Goal: Transaction & Acquisition: Purchase product/service

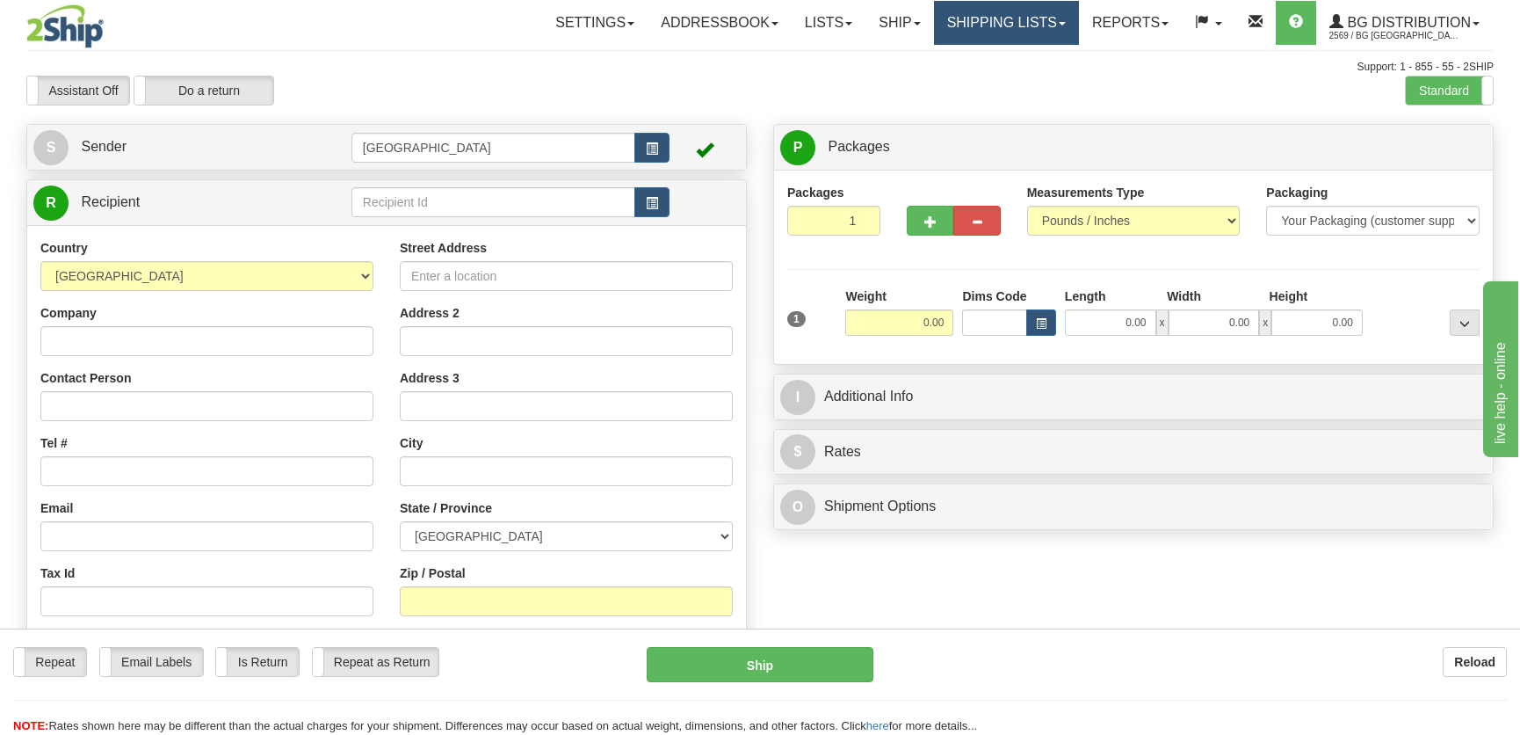
click at [992, 16] on link "Shipping lists" at bounding box center [1006, 23] width 145 height 44
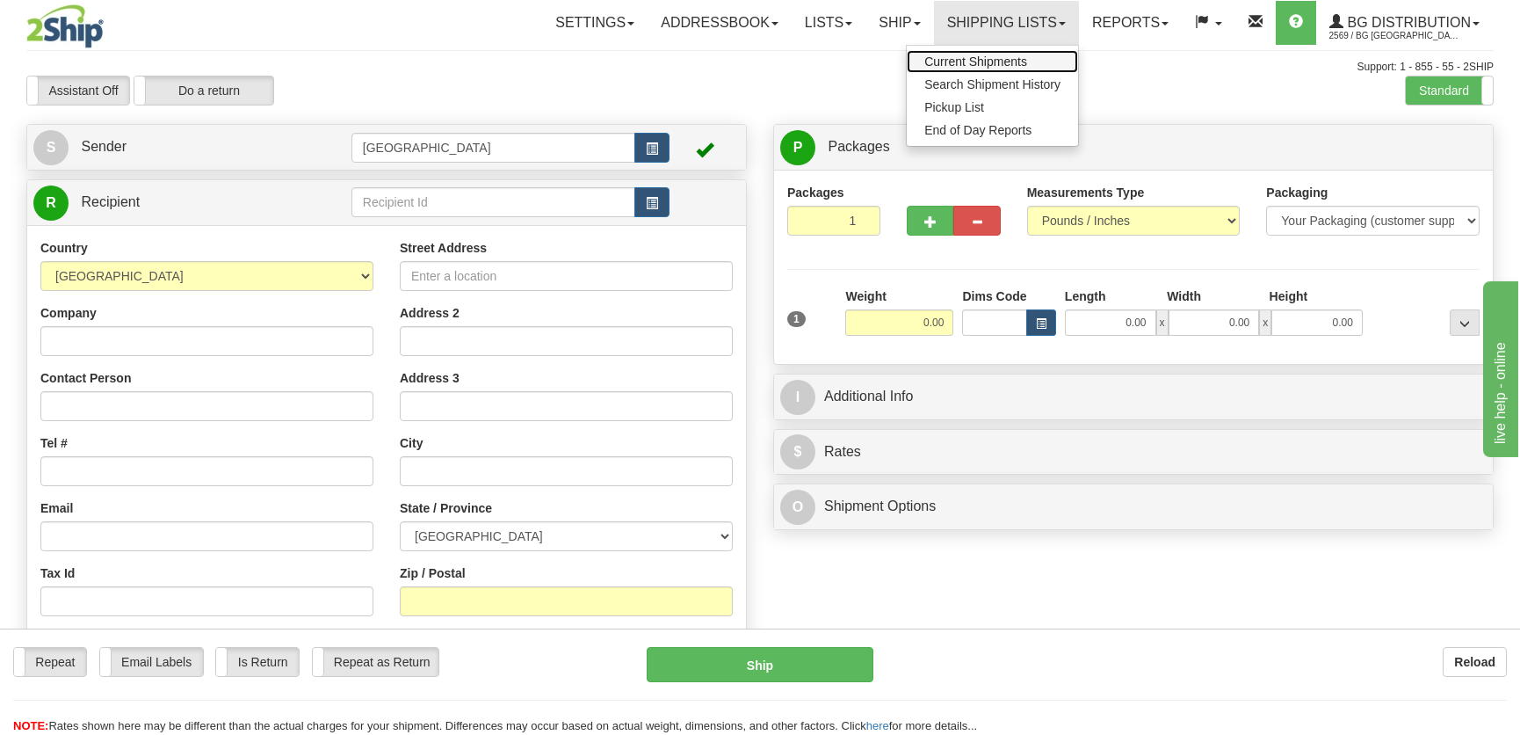
click at [949, 60] on span "Current Shipments" at bounding box center [975, 61] width 103 height 14
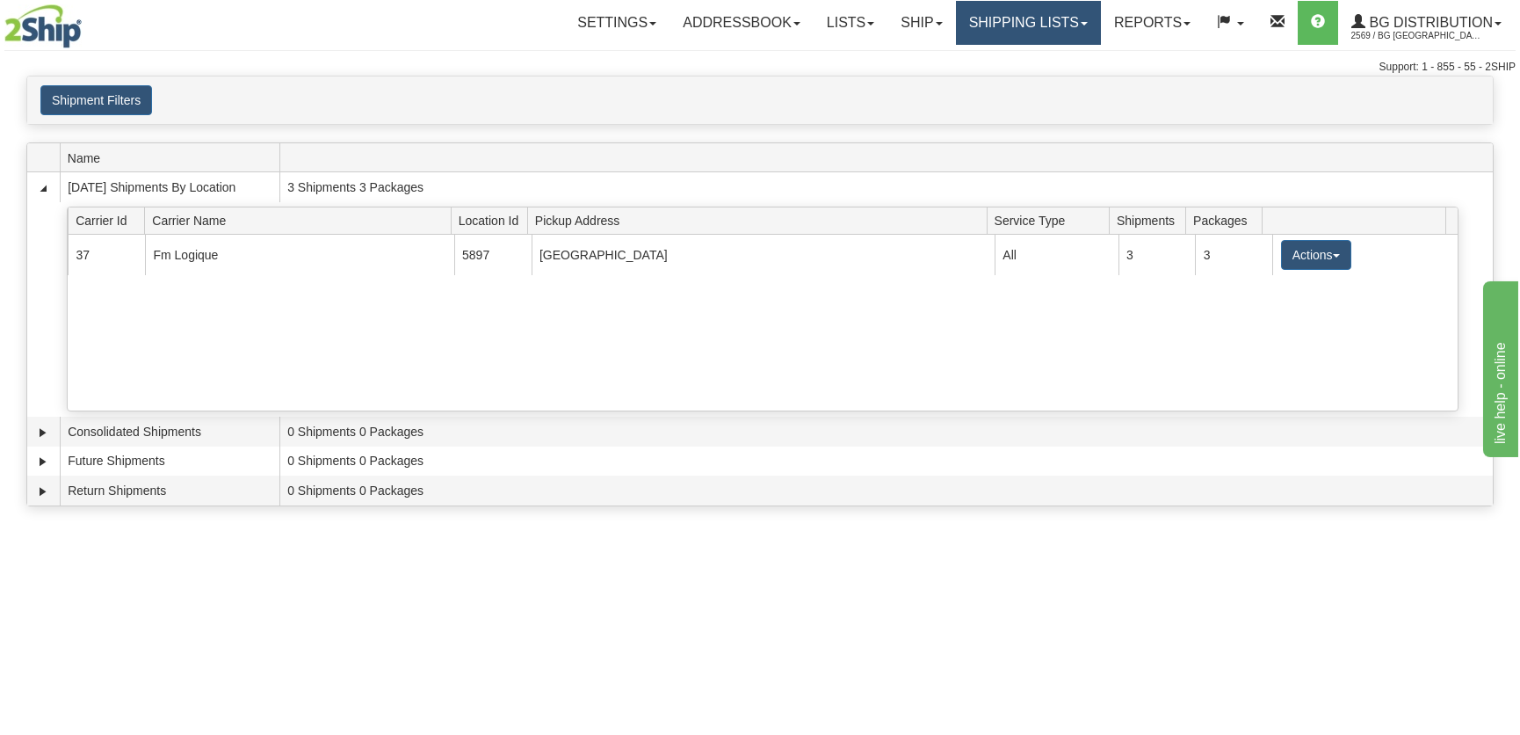
click at [1034, 11] on link "Shipping lists" at bounding box center [1028, 23] width 145 height 44
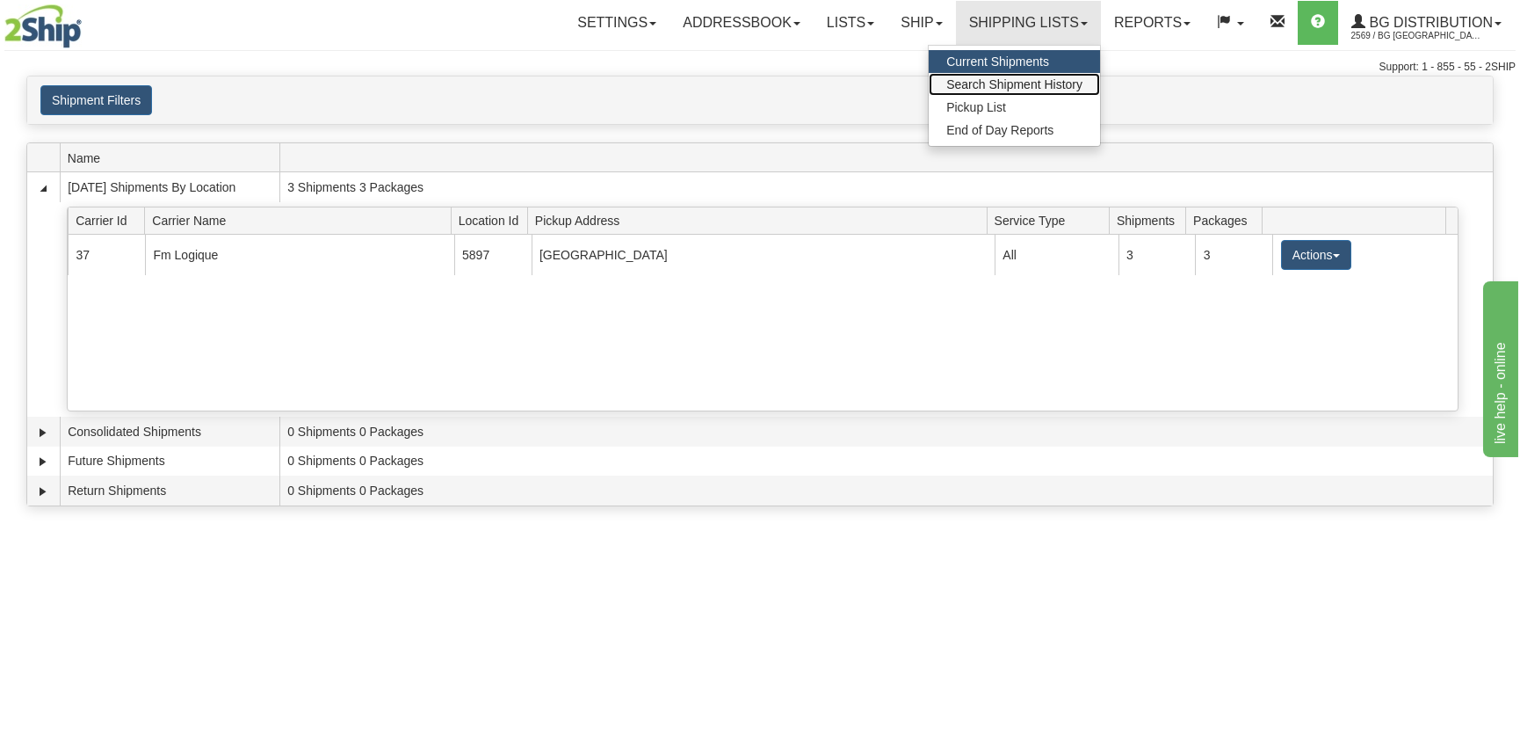
click at [1001, 83] on span "Search Shipment History" at bounding box center [1014, 84] width 136 height 14
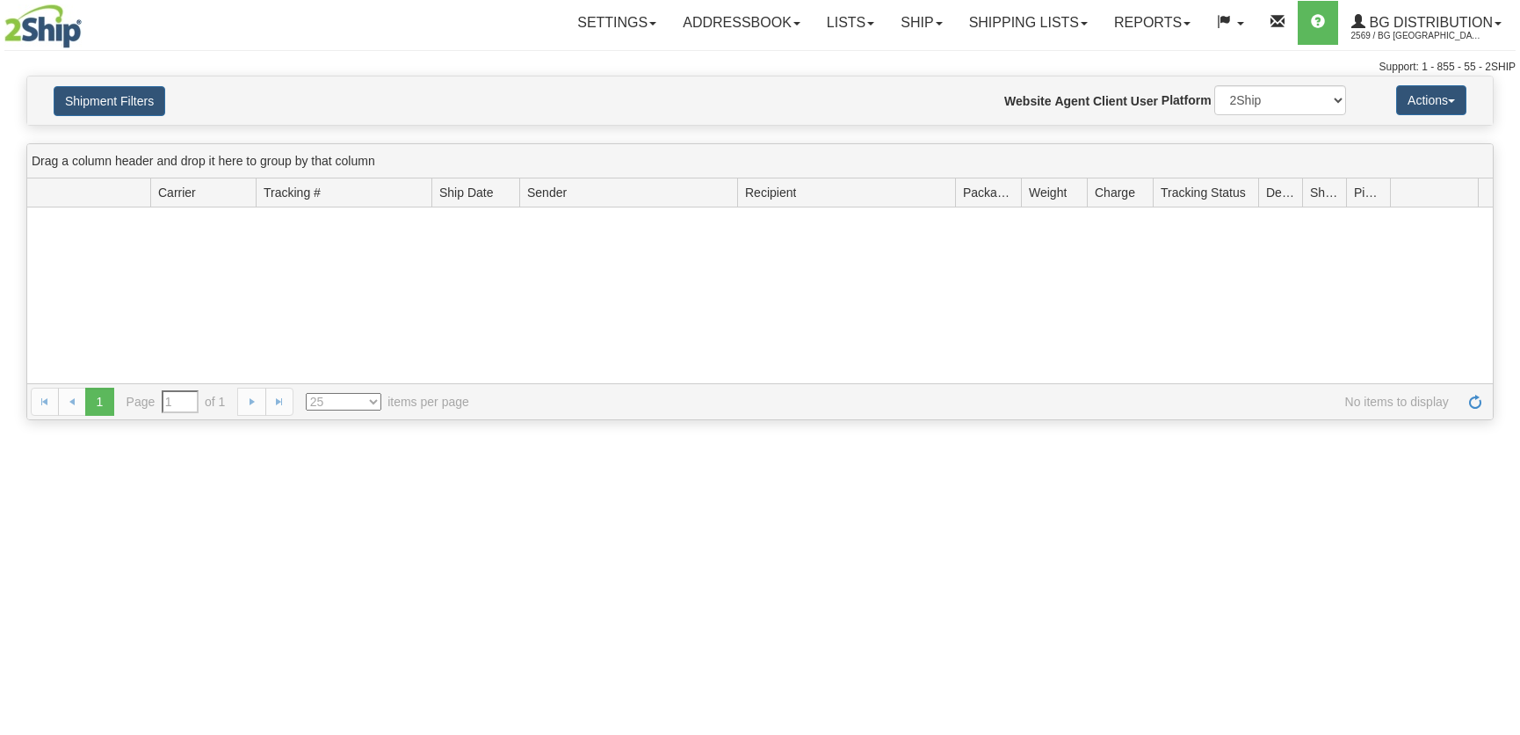
type input "From 08/12/2025 To 08/13/2025"
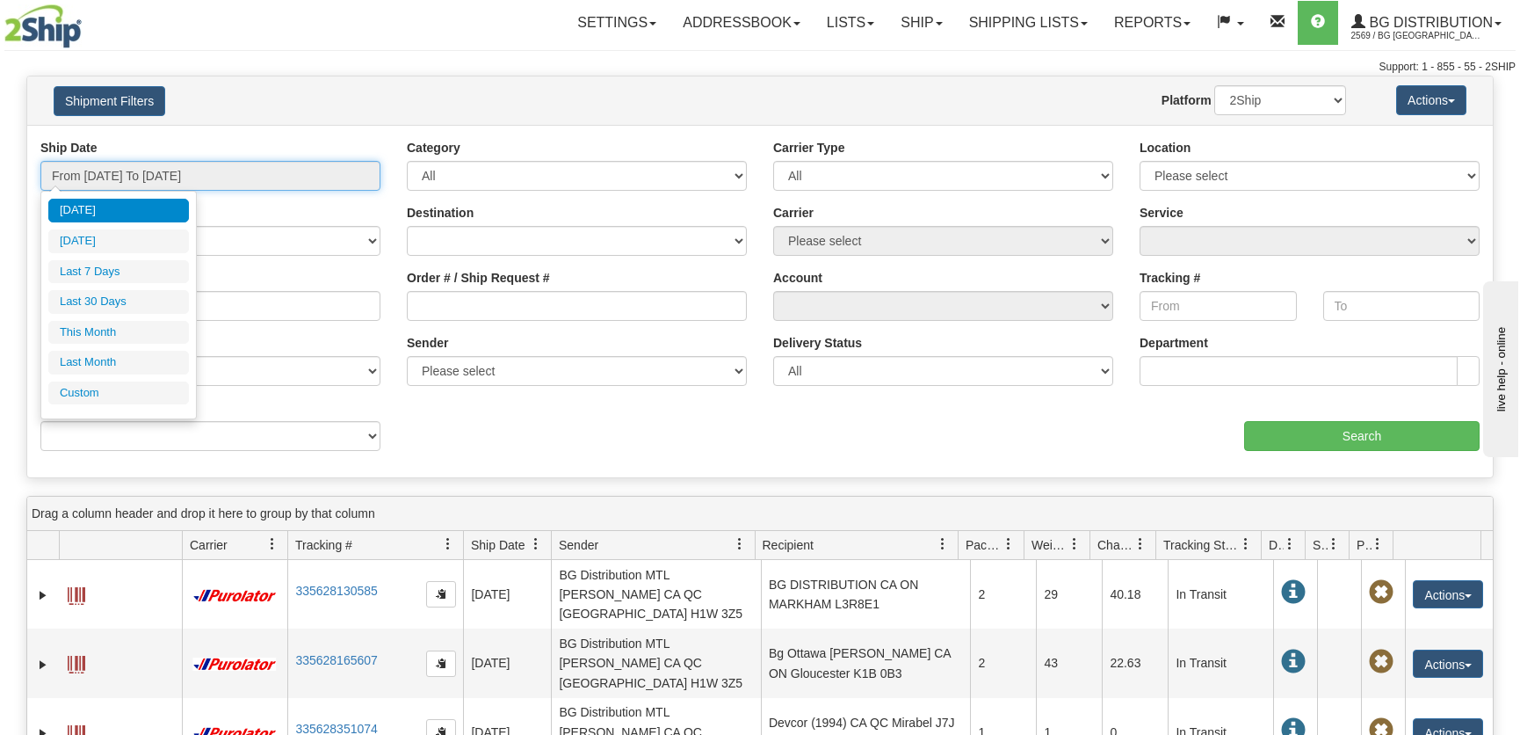
click at [127, 178] on input "From 08/12/2025 To 08/13/2025" at bounding box center [210, 176] width 340 height 30
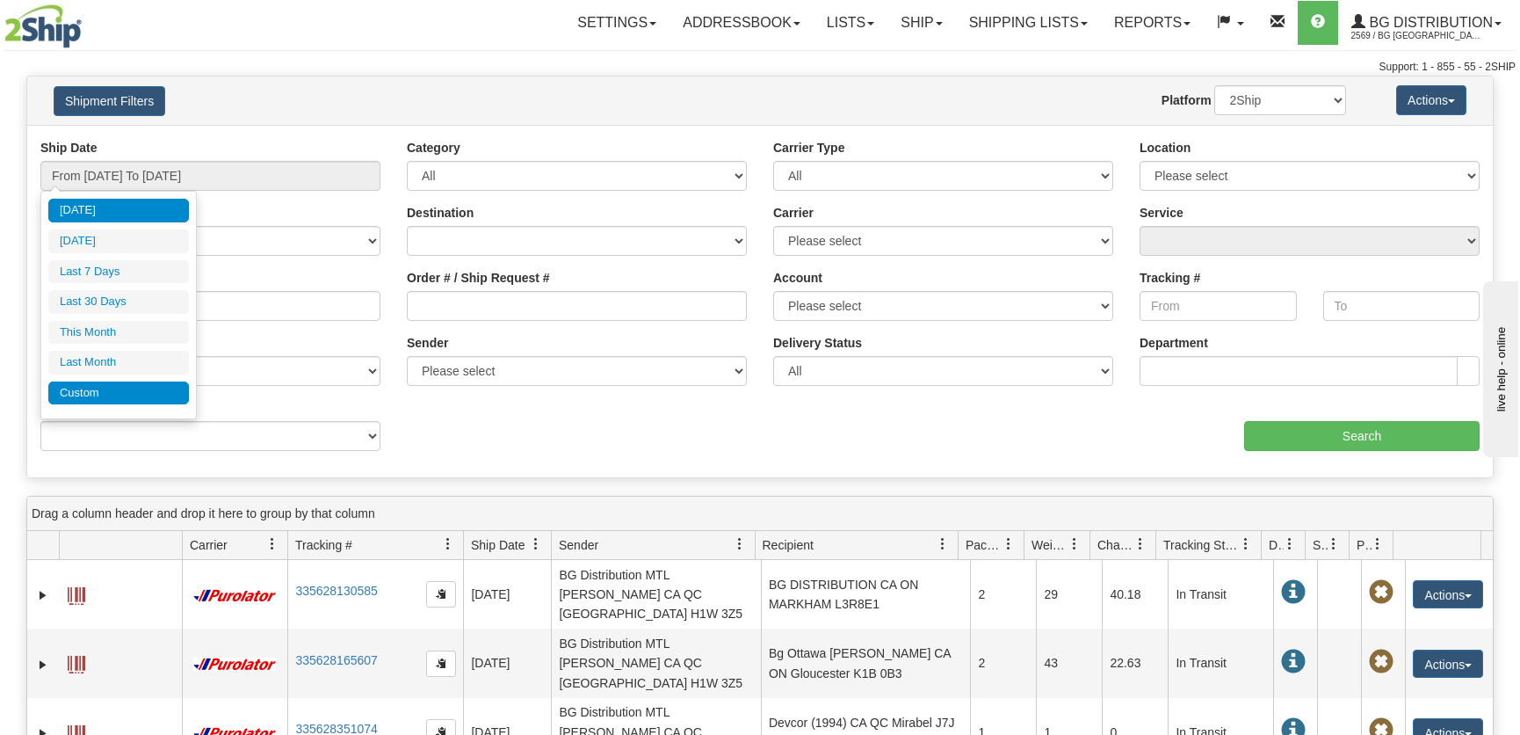
click at [105, 400] on li "Custom" at bounding box center [118, 393] width 141 height 24
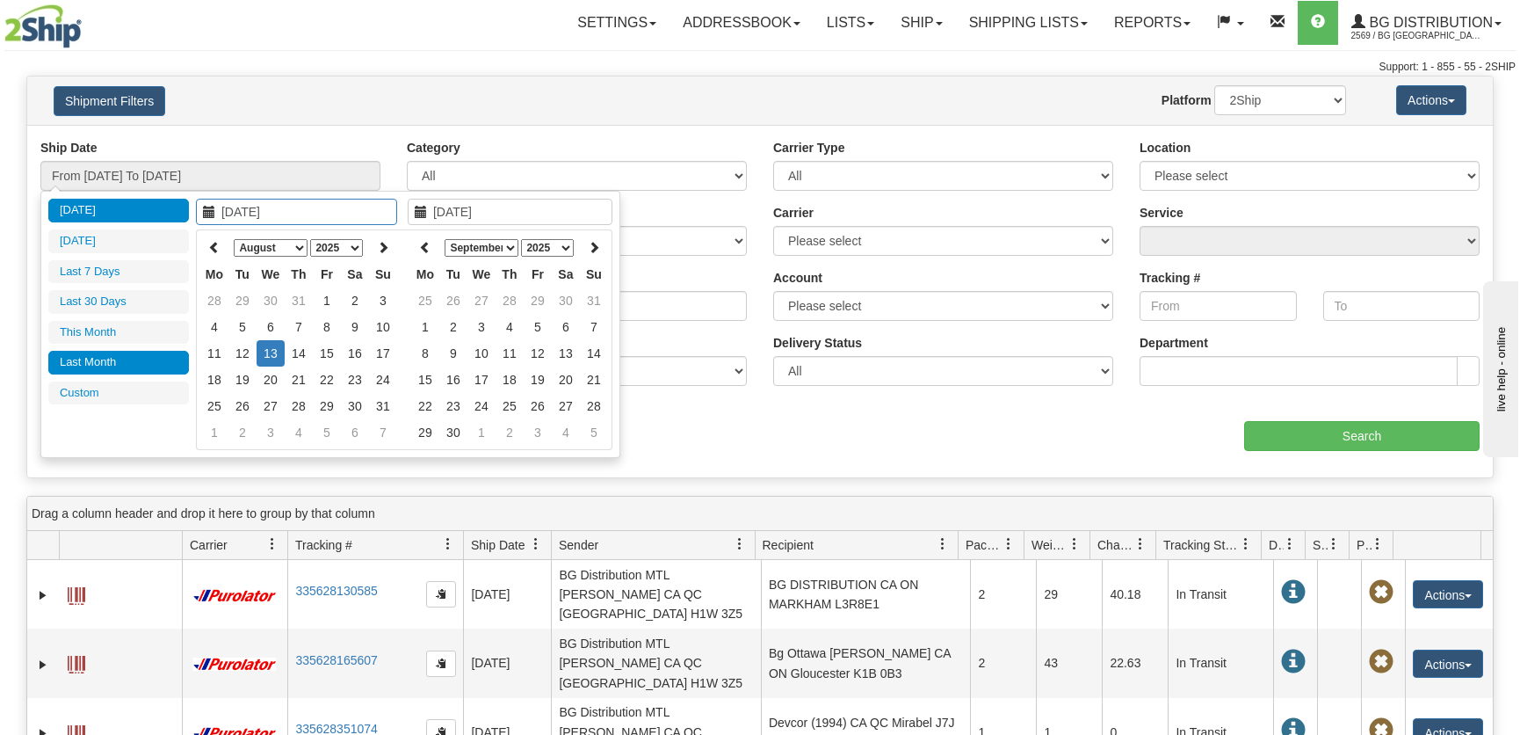
type input "07/01/2025"
type input "07/31/2025"
type input "08/11/2025"
type input "08/13/2025"
type input "08/07/2025"
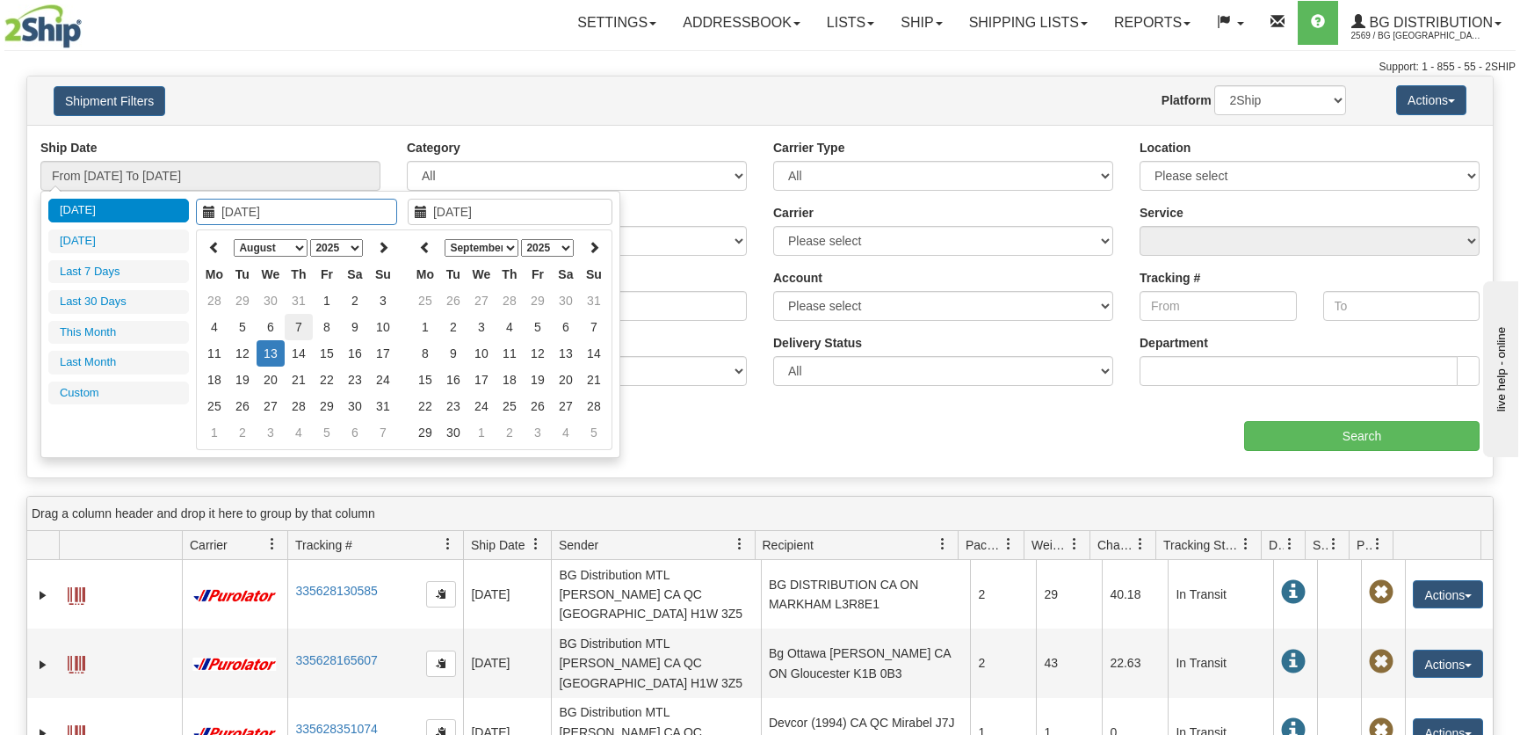
click at [295, 324] on td "7" at bounding box center [299, 327] width 28 height 26
type input "08/07/2025"
click at [295, 324] on td "7" at bounding box center [299, 327] width 28 height 26
type input "From 08/07/2025 To 08/07/2025"
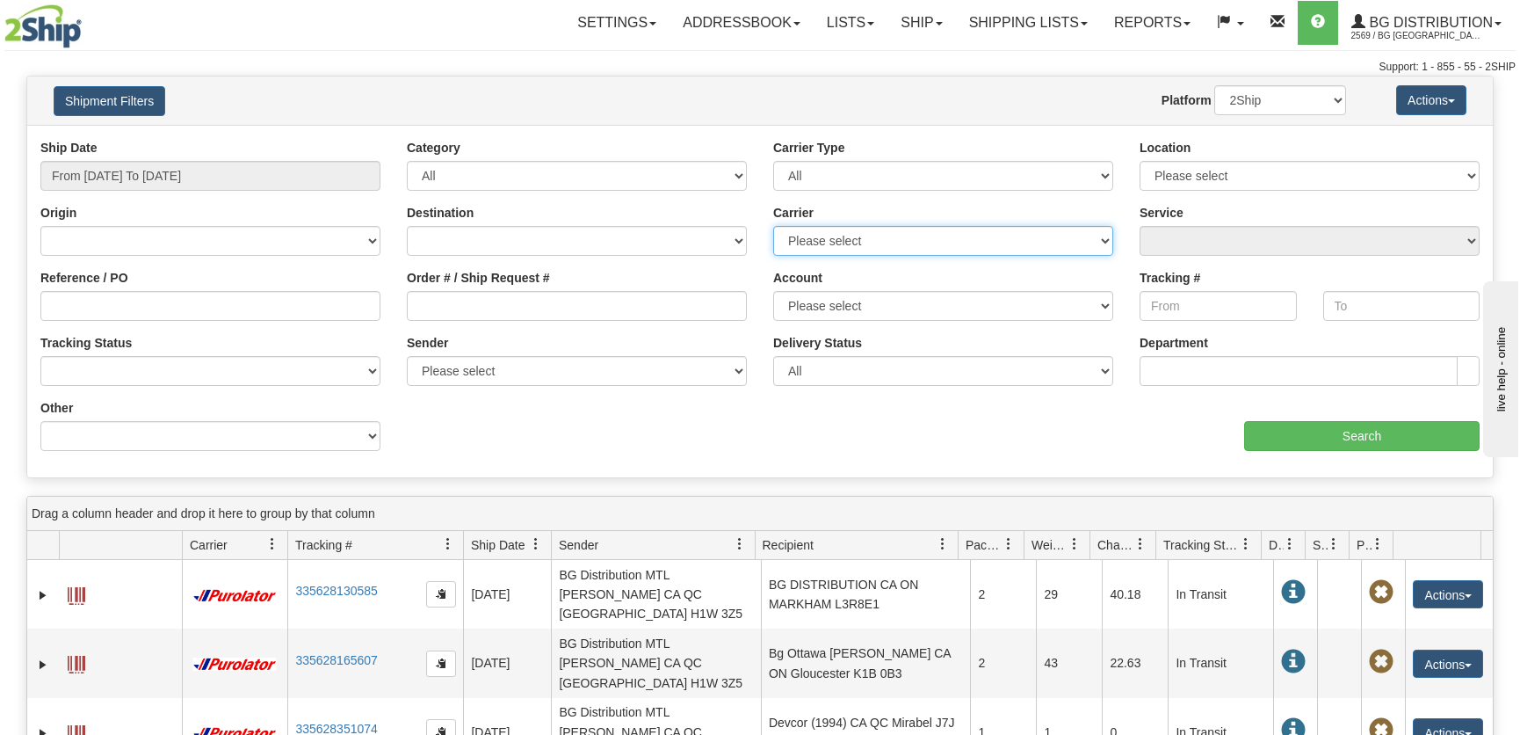
click at [1071, 245] on select "Please select 2SHIP LTL 2Ship Today A&B Courier Ace Courier Canada Post Canpar …" at bounding box center [943, 241] width 340 height 30
select select "11"
click at [773, 226] on select "Please select 2SHIP LTL 2Ship Today A&B Courier Ace Courier Canada Post Canpar …" at bounding box center [943, 241] width 340 height 30
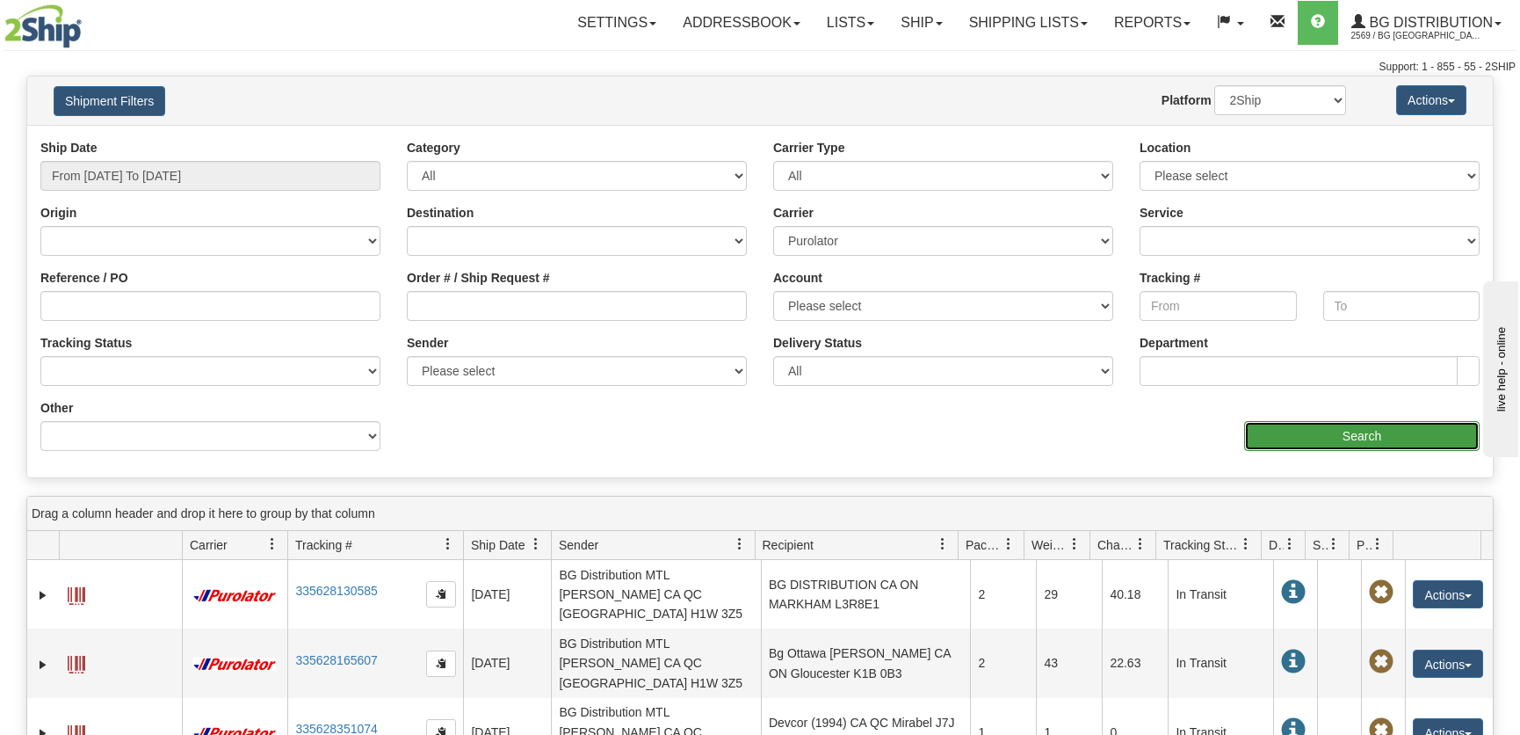
click at [1300, 443] on input "Search" at bounding box center [1361, 436] width 235 height 30
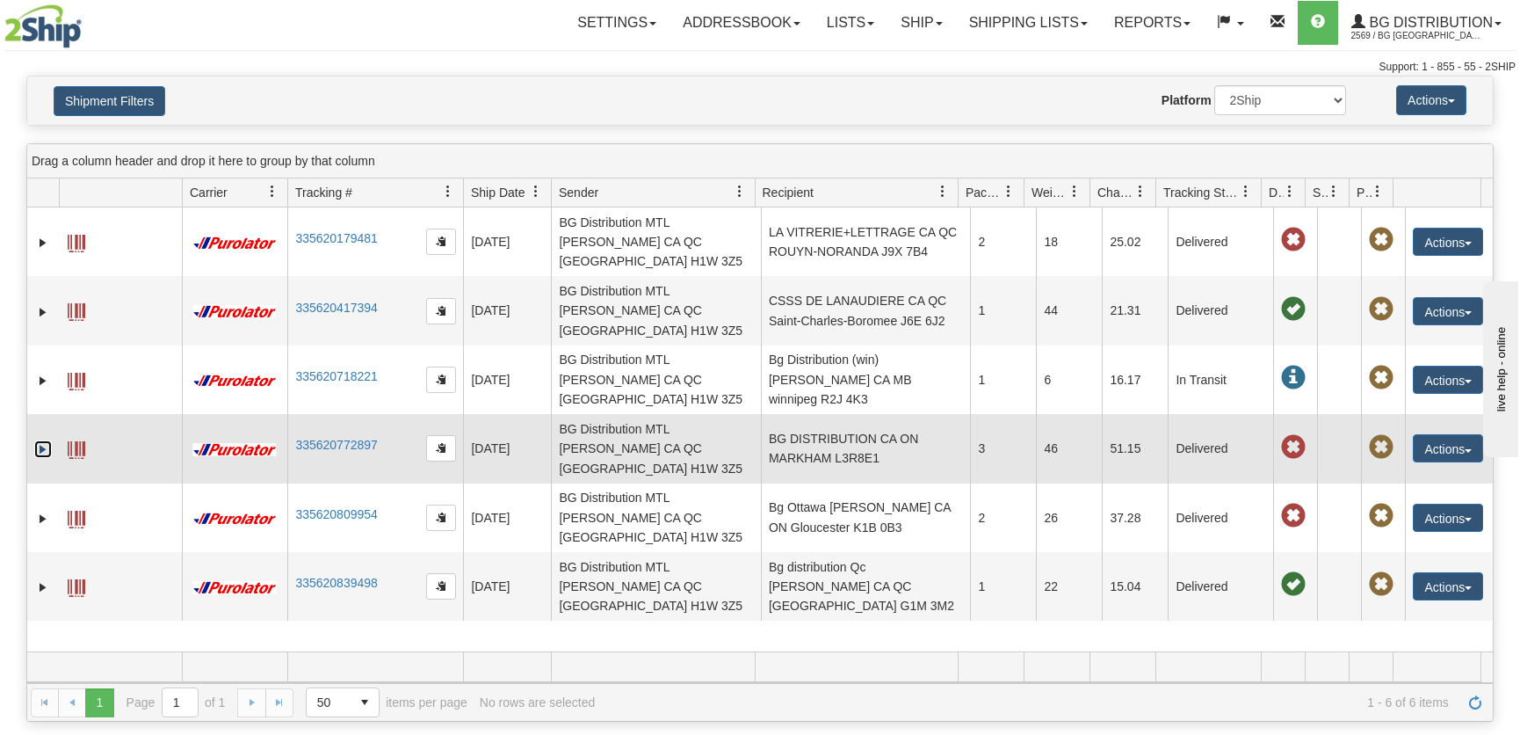
click at [46, 440] on link "Expand" at bounding box center [43, 449] width 18 height 18
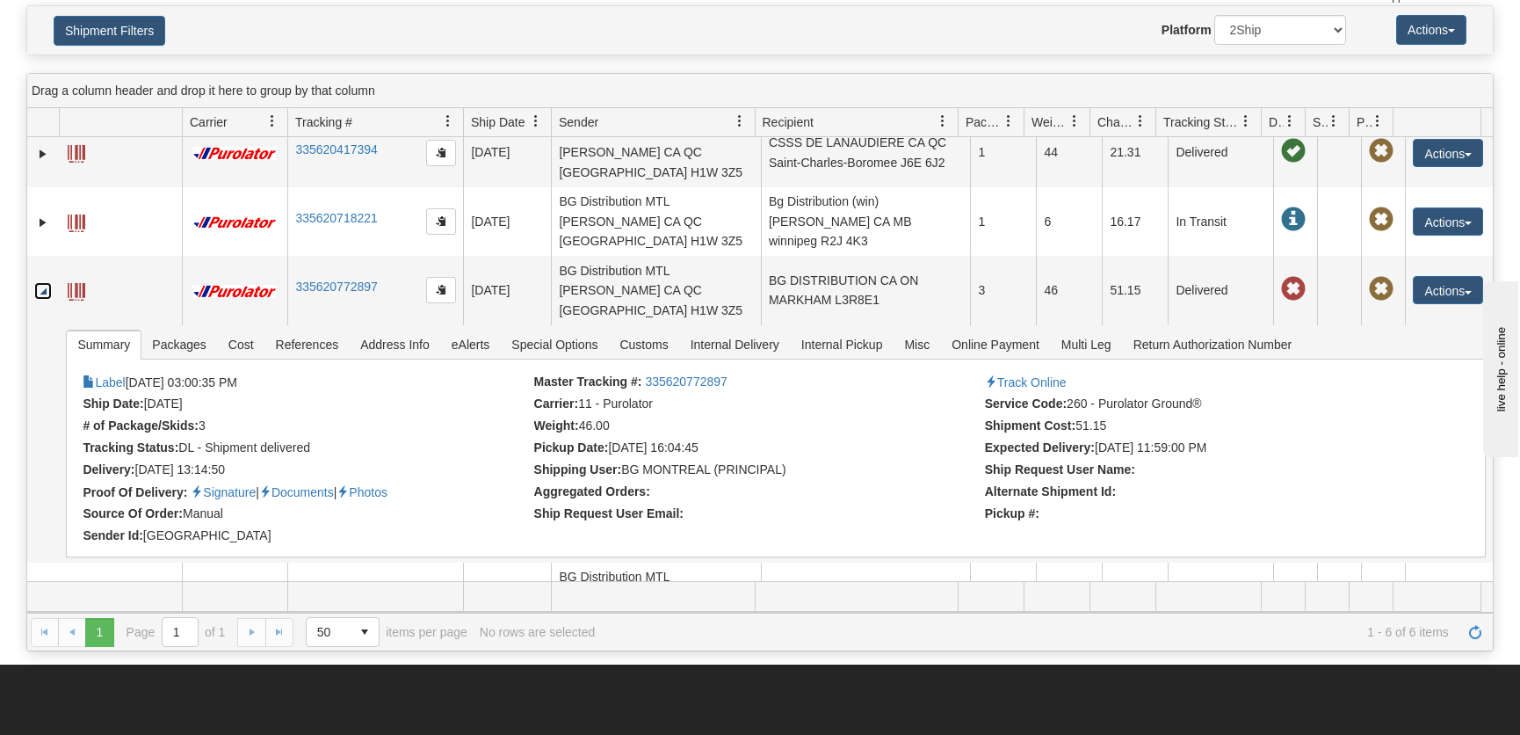
scroll to position [159, 0]
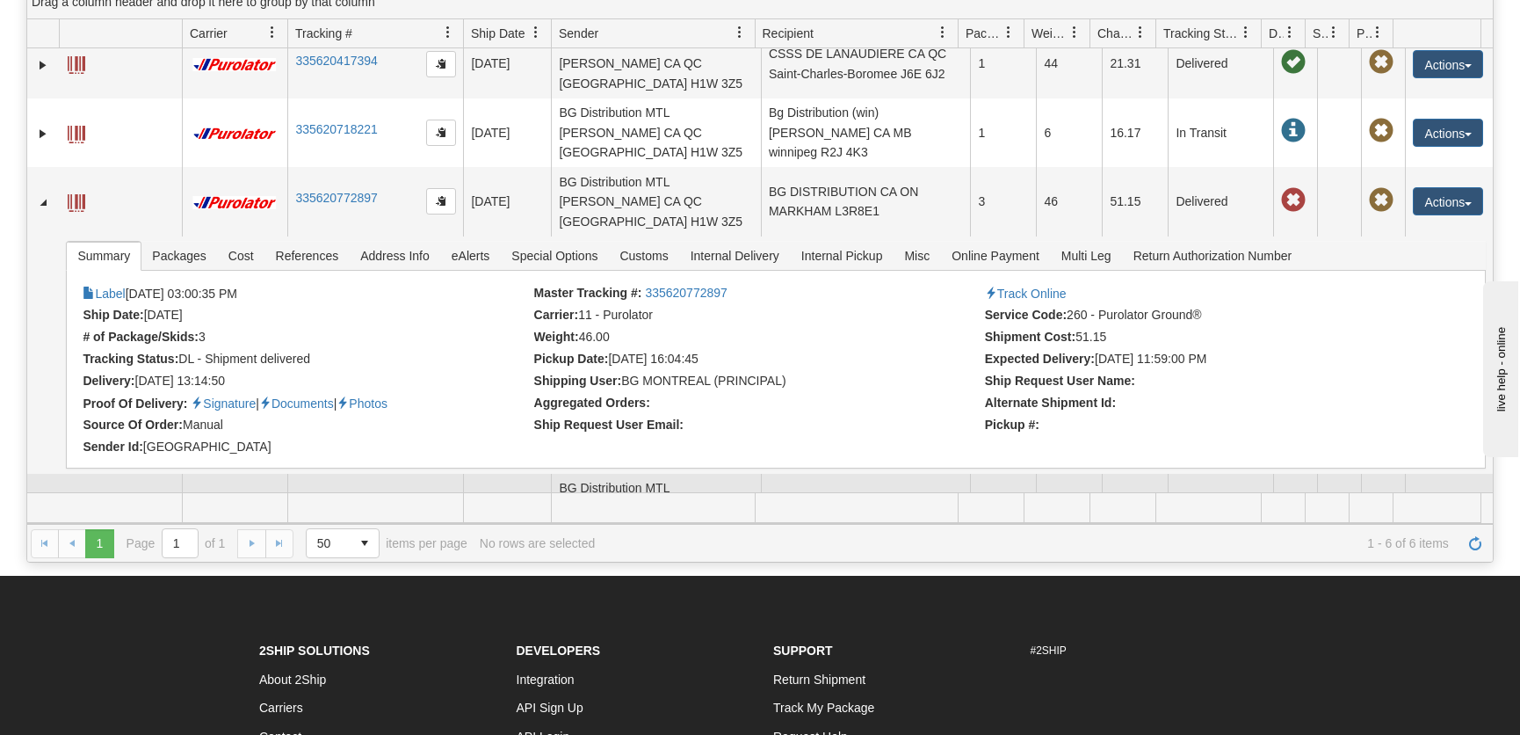
click at [47, 500] on link "Expand" at bounding box center [43, 509] width 18 height 18
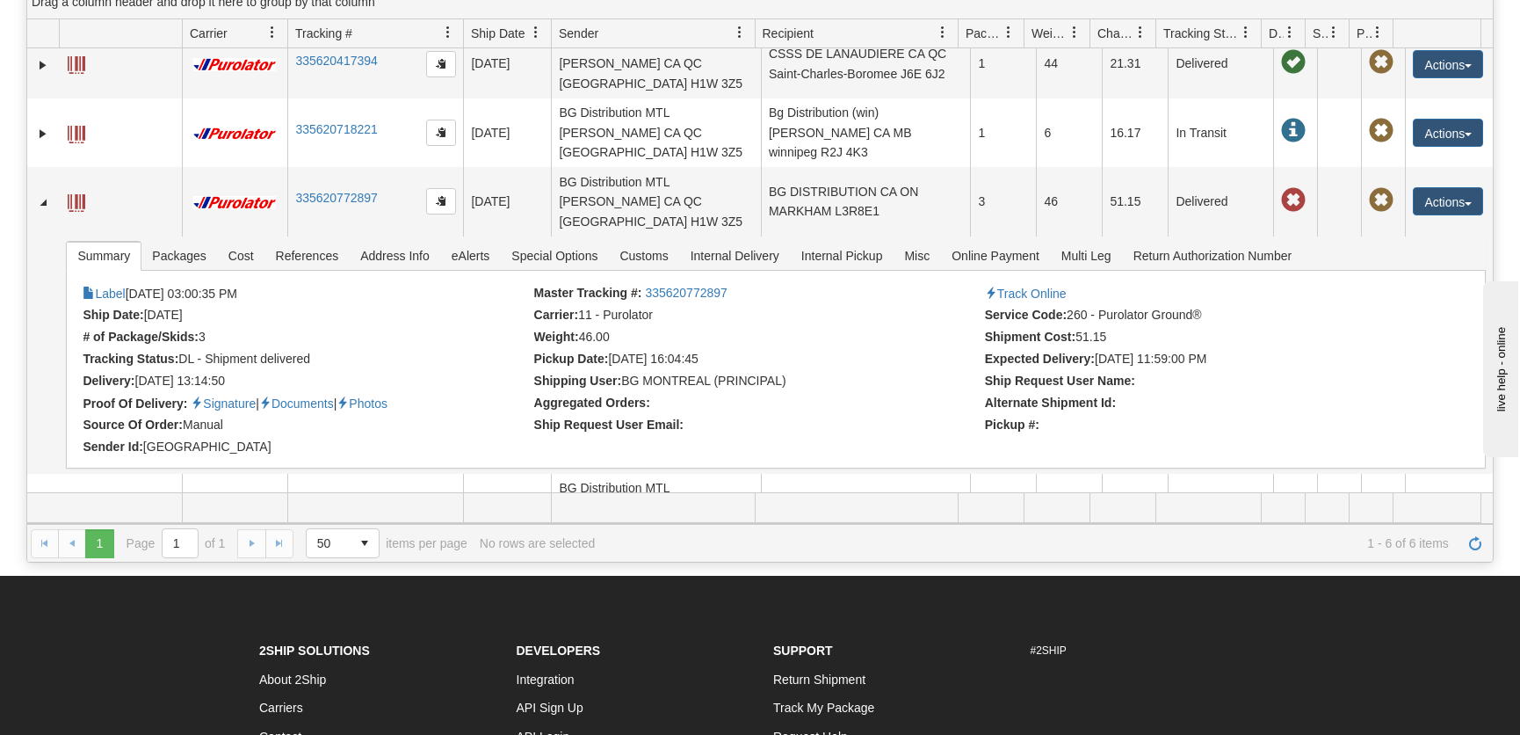
click at [180, 548] on span "Packages" at bounding box center [178, 562] width 75 height 28
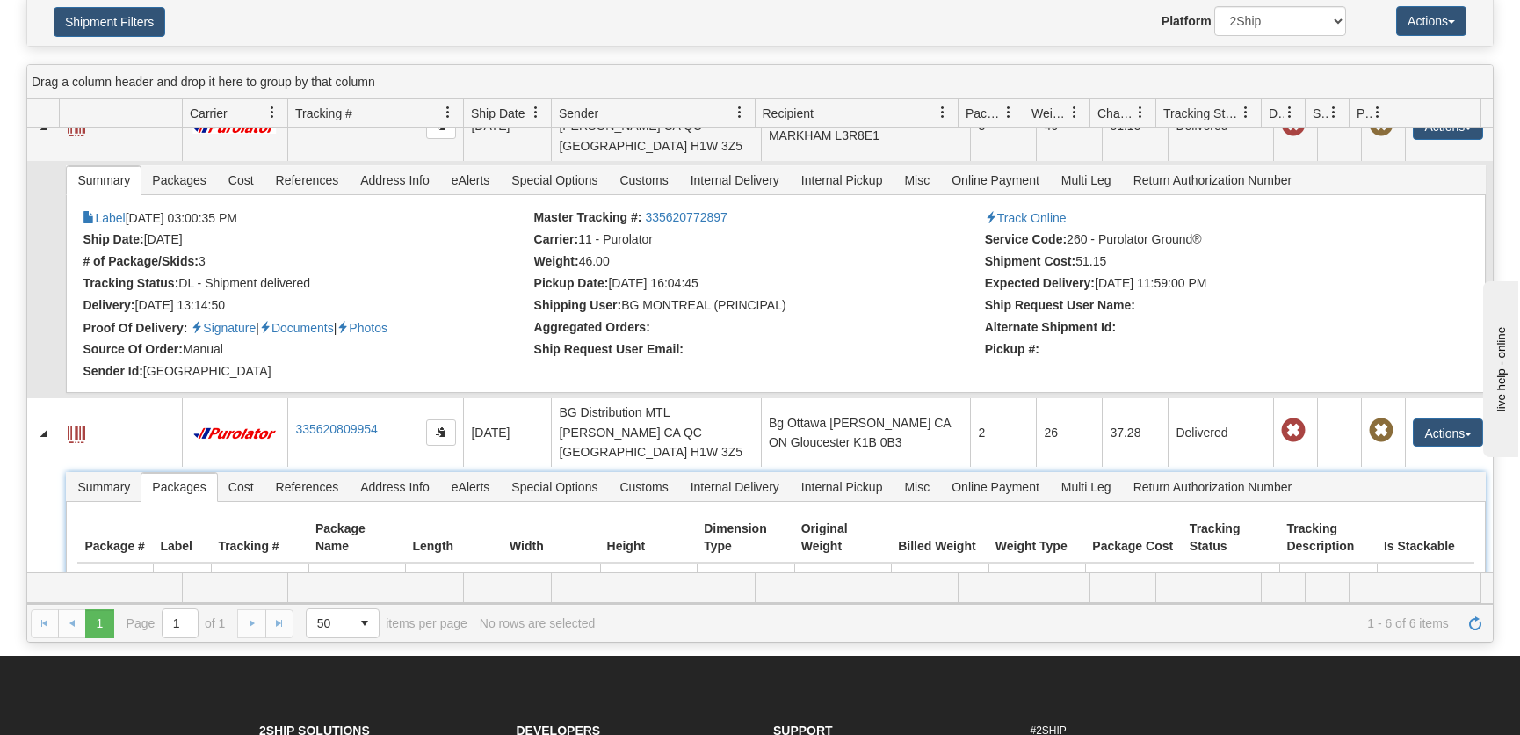
scroll to position [140, 0]
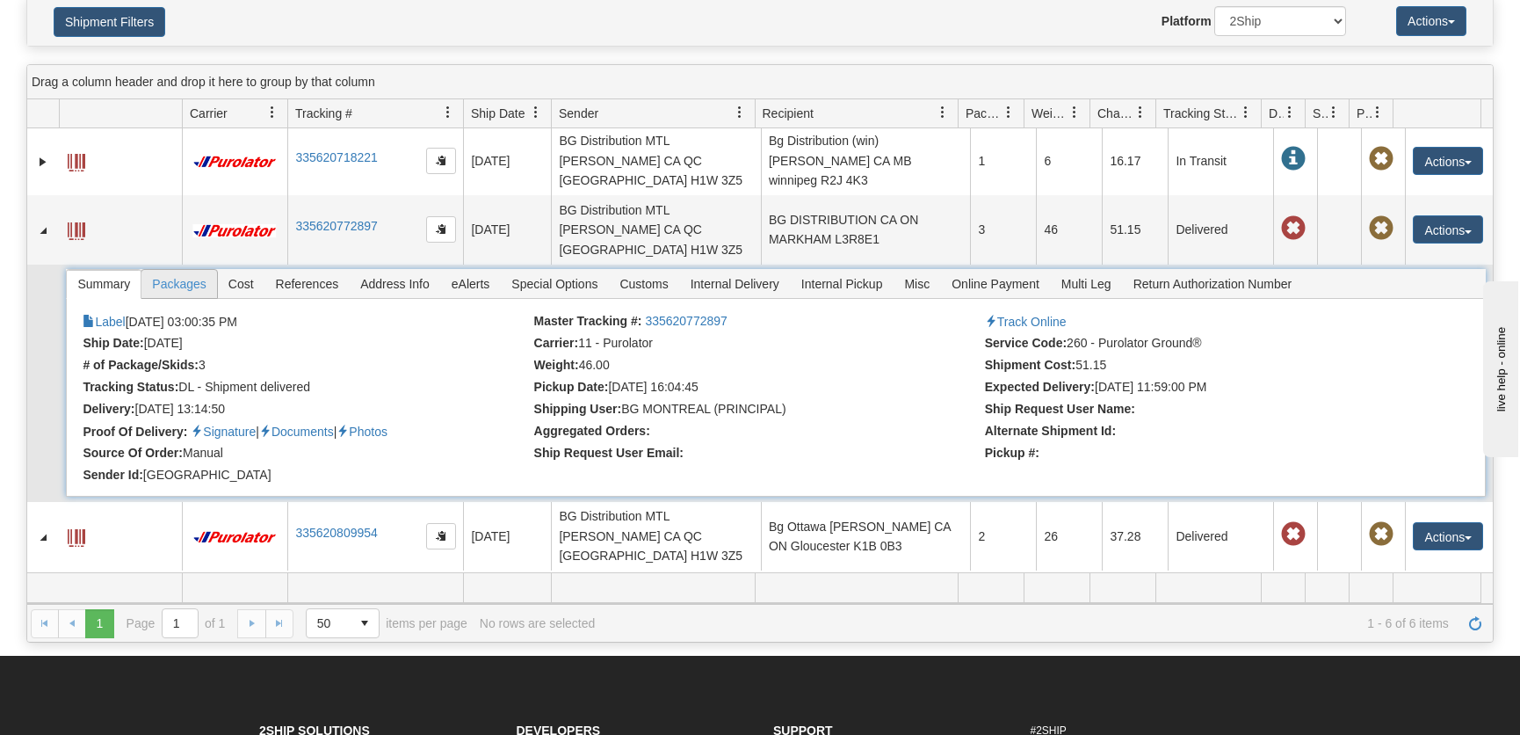
click at [200, 270] on span "Packages" at bounding box center [178, 284] width 75 height 28
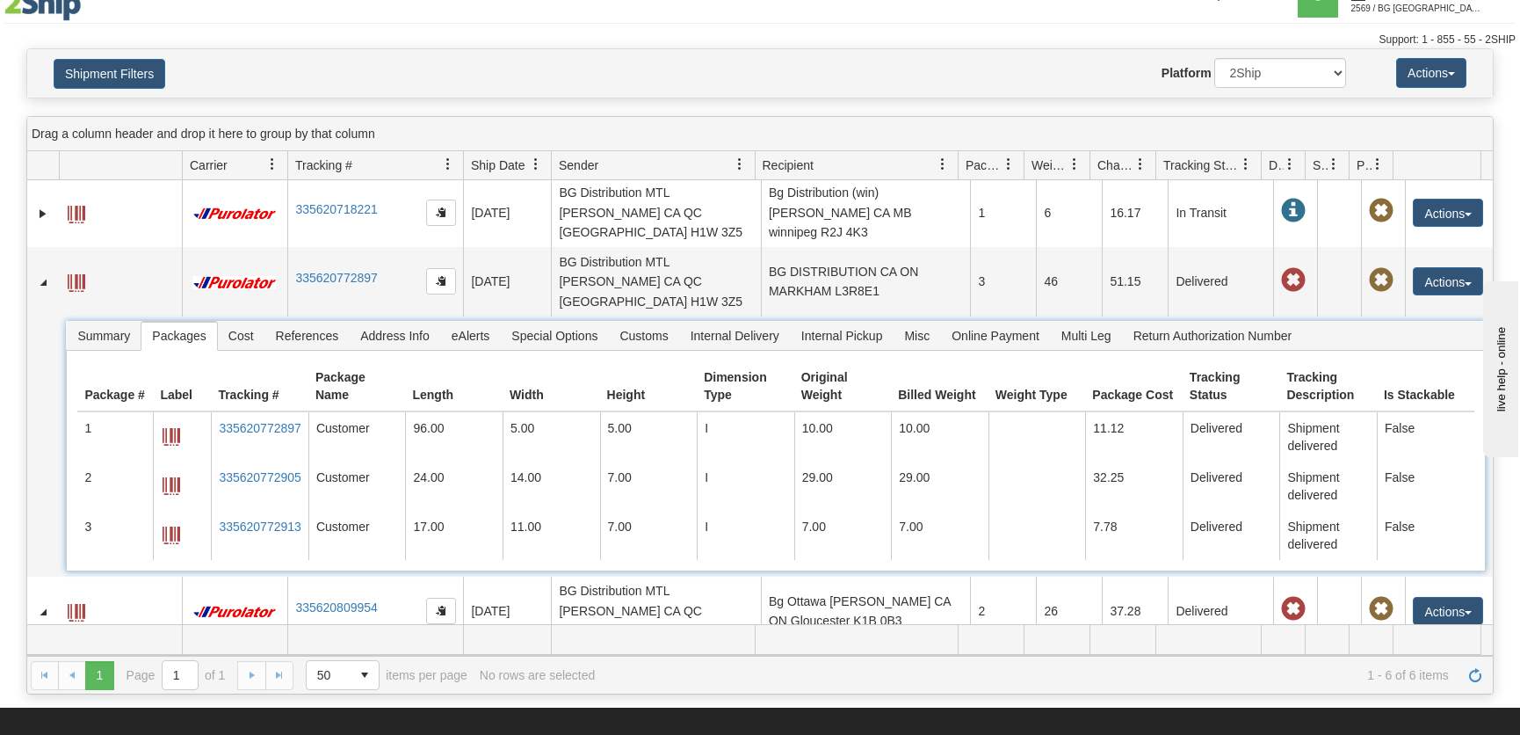
scroll to position [0, 0]
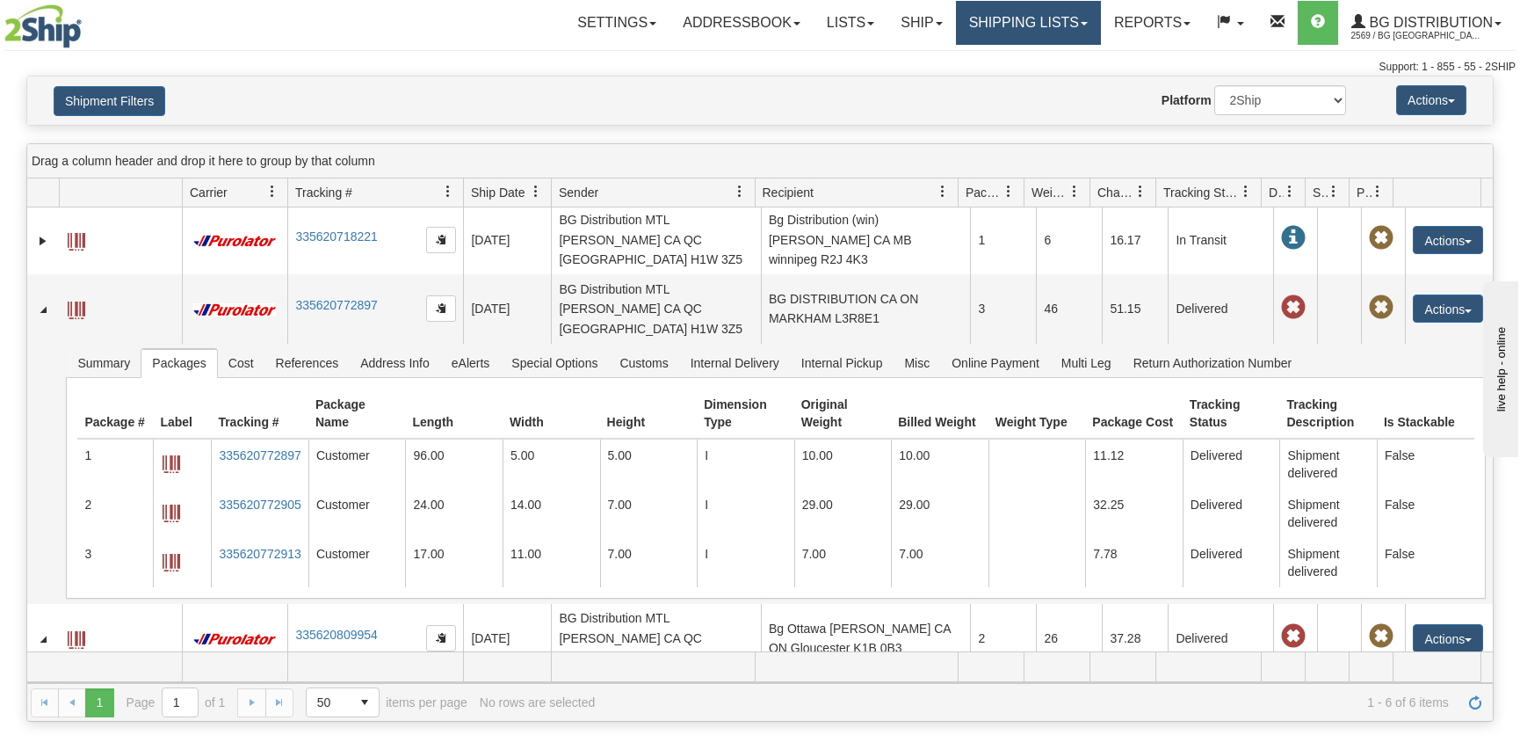
click at [958, 32] on link "Shipping lists" at bounding box center [1028, 23] width 145 height 44
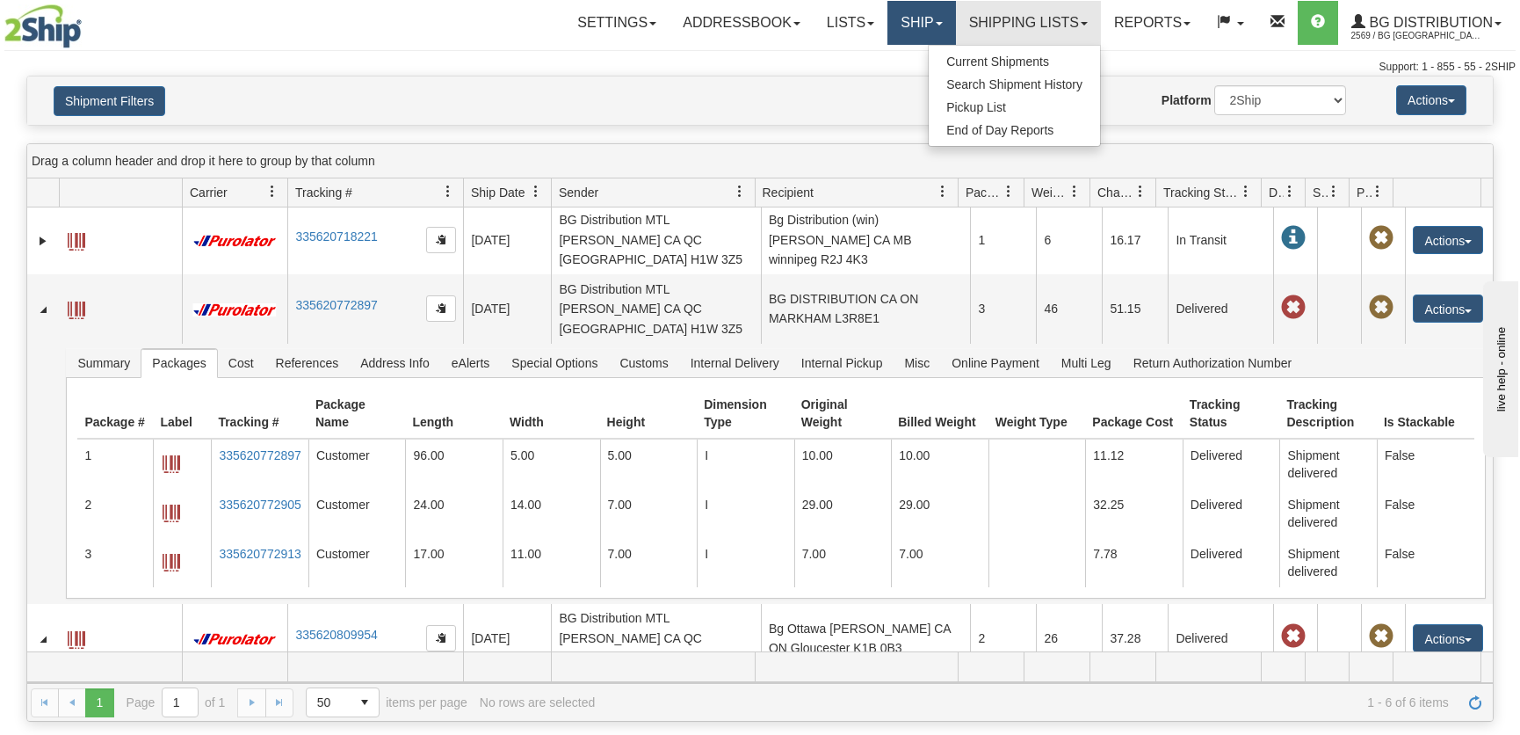
click at [888, 30] on link "Ship" at bounding box center [921, 23] width 68 height 44
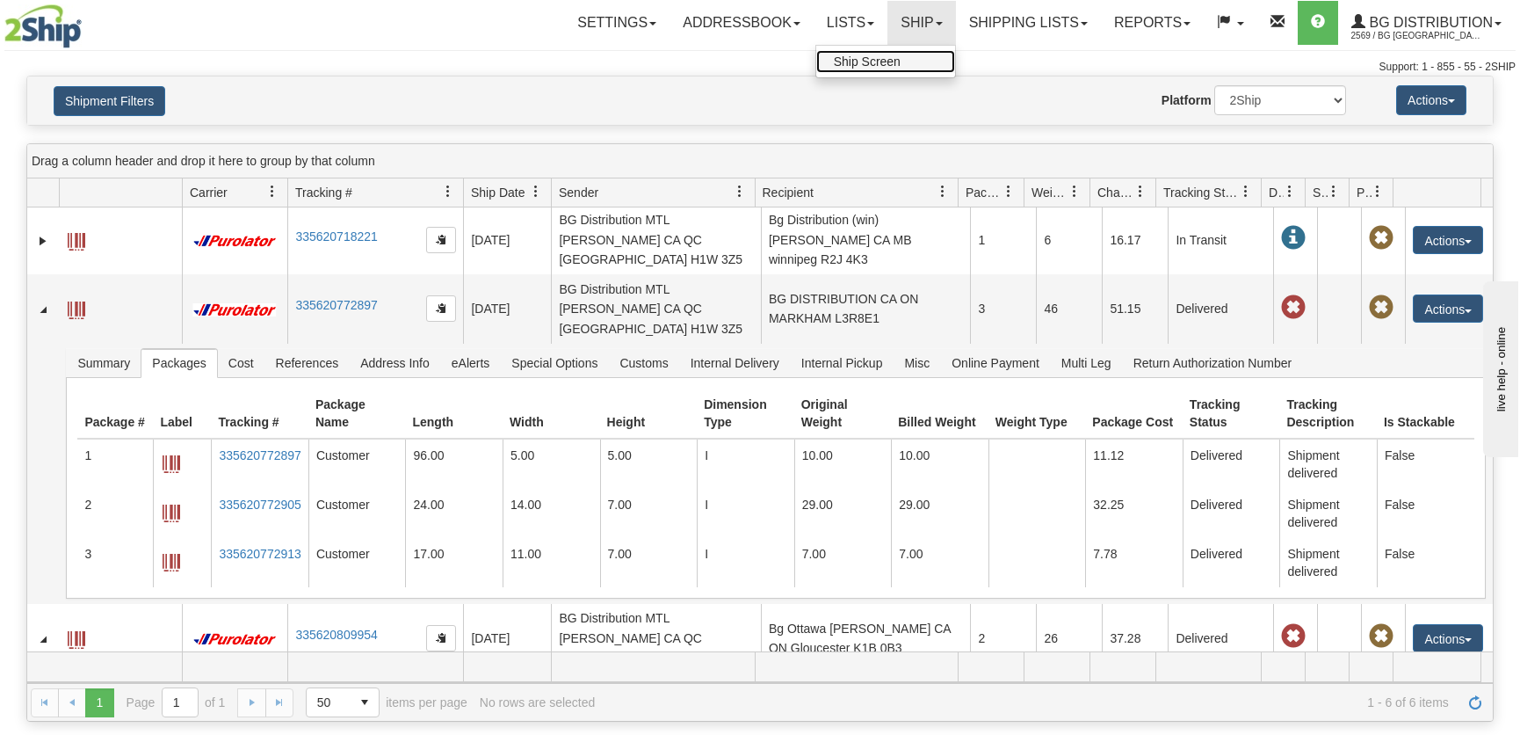
click at [896, 66] on link "Ship Screen" at bounding box center [885, 61] width 139 height 23
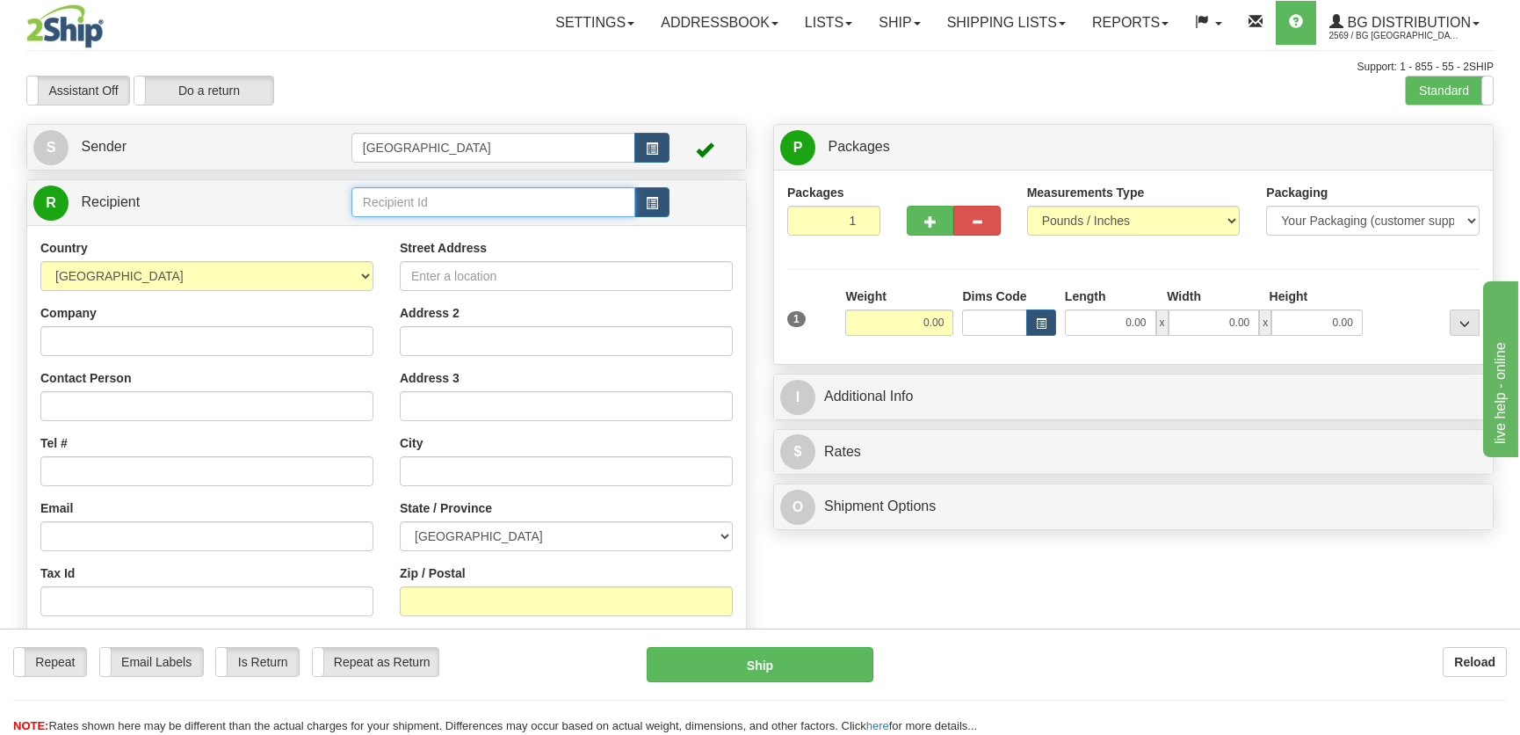
click at [486, 196] on input "text" at bounding box center [493, 202] width 284 height 30
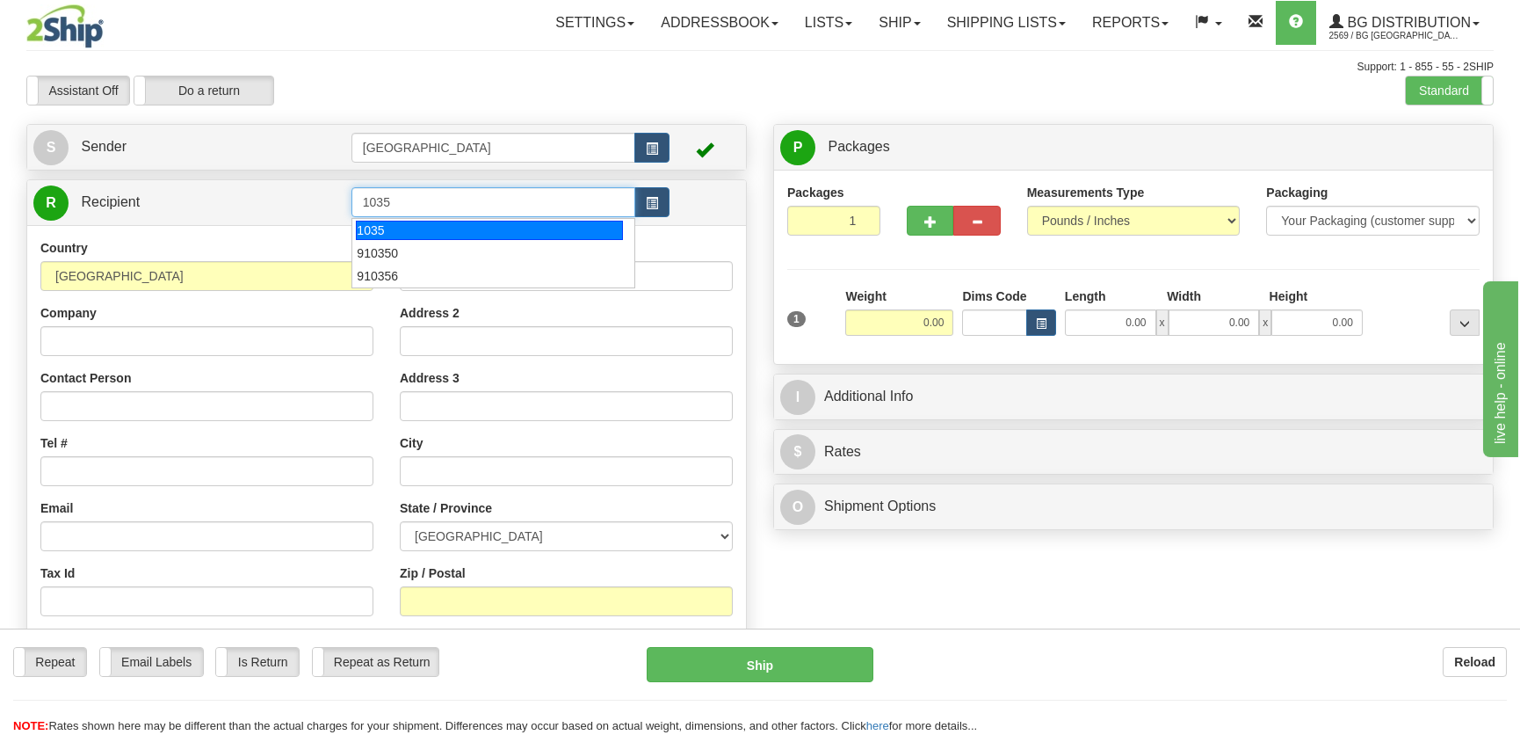
click at [389, 232] on div "1035" at bounding box center [489, 230] width 266 height 19
type input "1035"
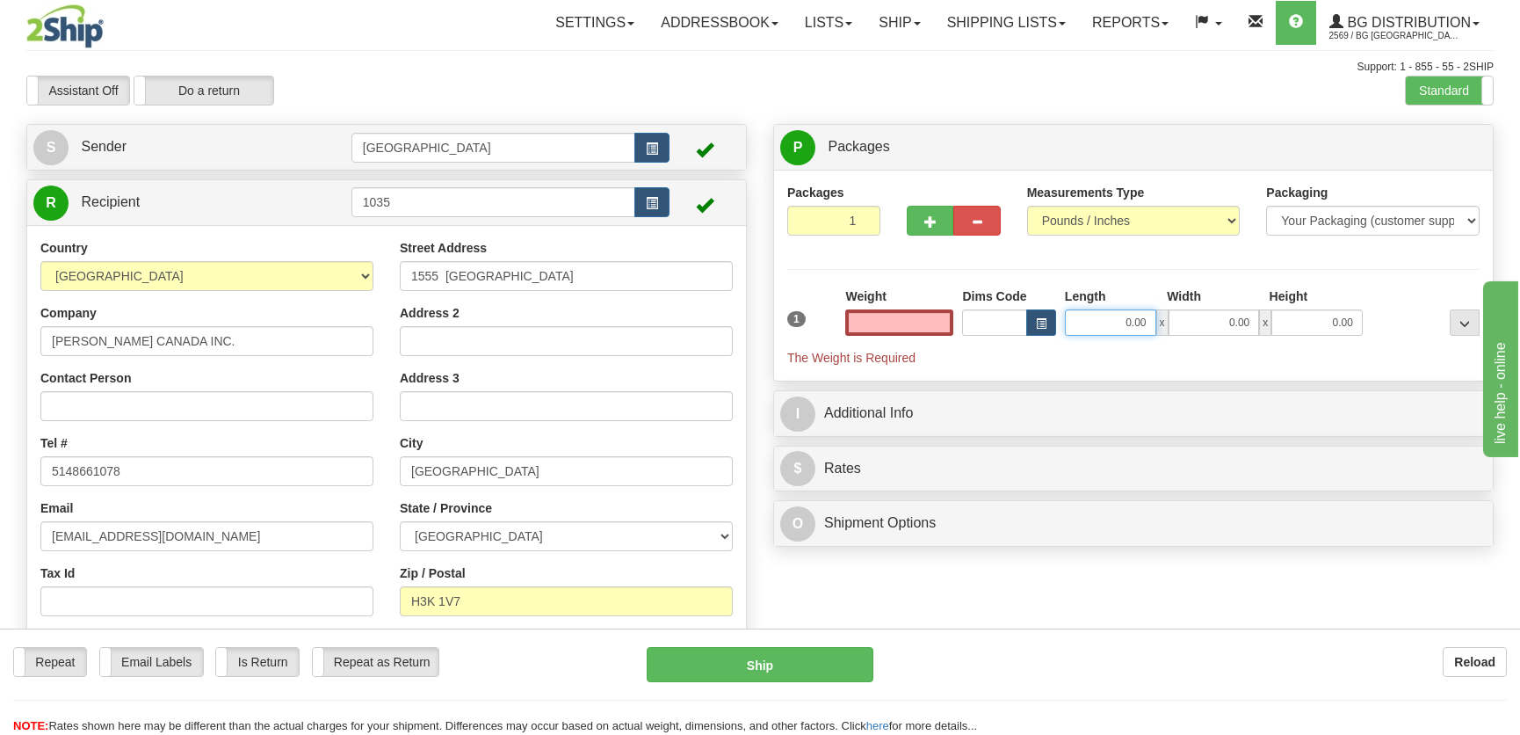
type input "0.00"
click at [1098, 319] on input "0.00" at bounding box center [1110, 322] width 91 height 26
type input "0.00"
click at [1352, 235] on div "Packaging Your Packaging (customer supplied) Envelope (carrier supplied) Pack (…" at bounding box center [1373, 216] width 240 height 65
click at [1343, 228] on select "Your Packaging (customer supplied) Envelope (carrier supplied) Pack (carrier su…" at bounding box center [1373, 221] width 214 height 30
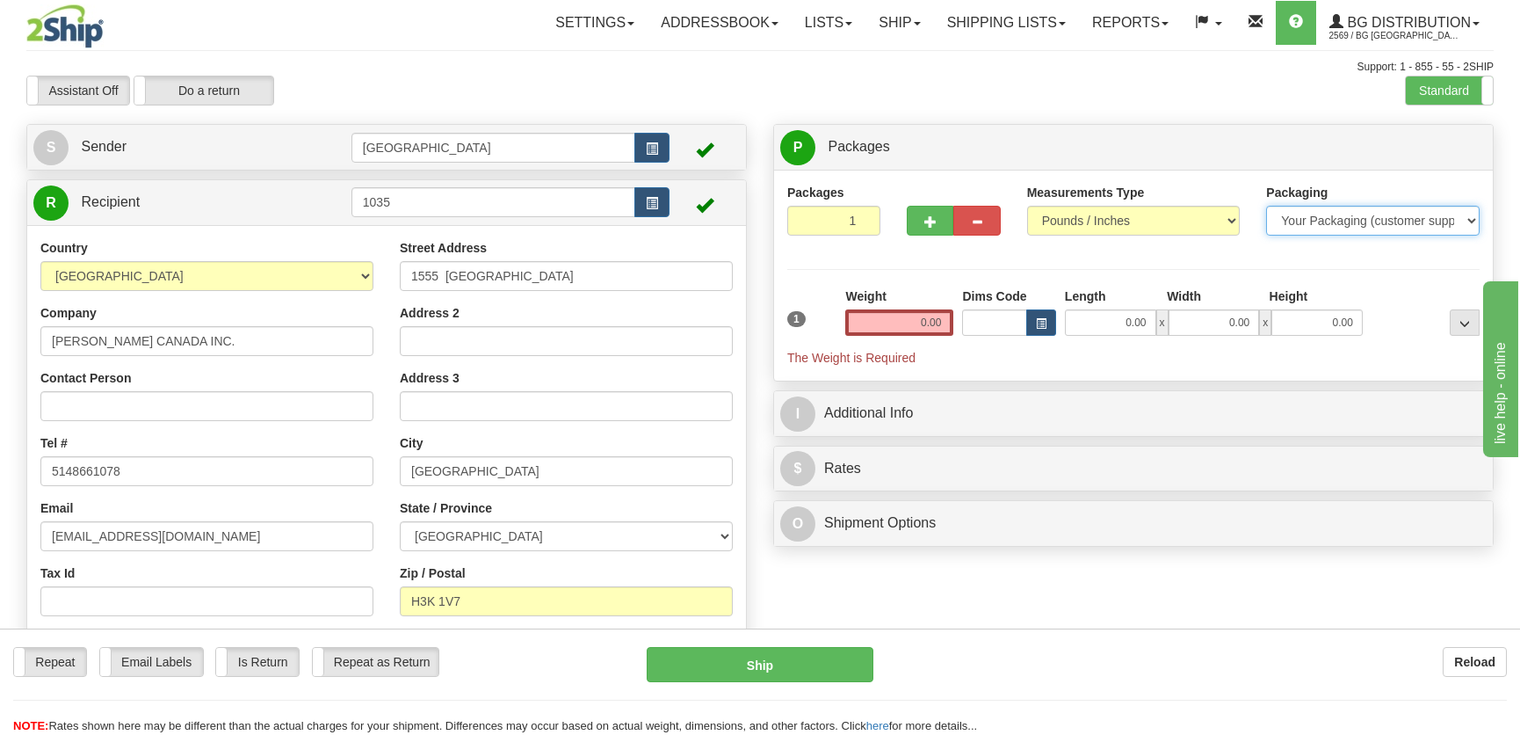
select select "2"
click at [1266, 206] on select "Your Packaging (customer supplied) Envelope (carrier supplied) Pack (carrier su…" at bounding box center [1373, 221] width 214 height 30
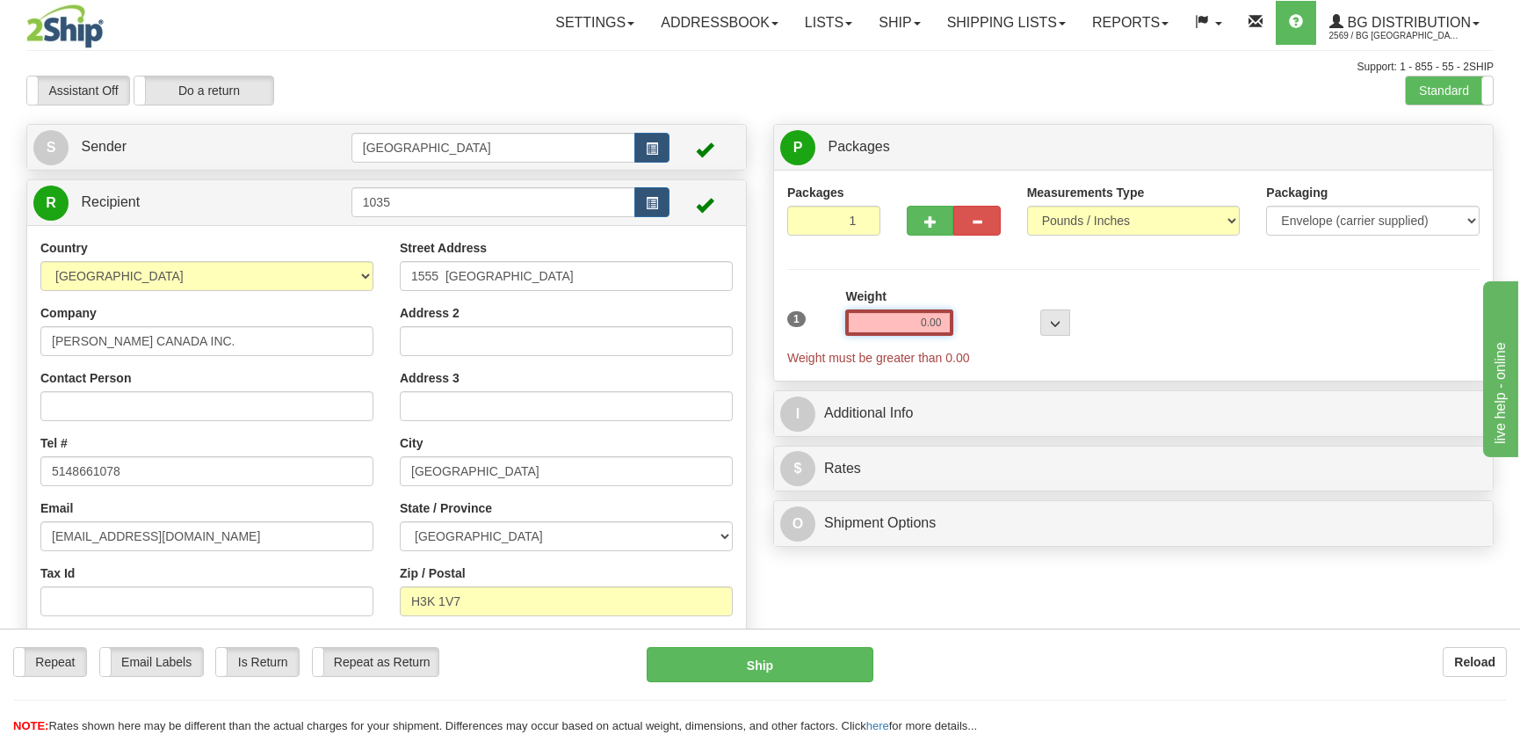
click at [916, 322] on input "0.00" at bounding box center [899, 322] width 108 height 26
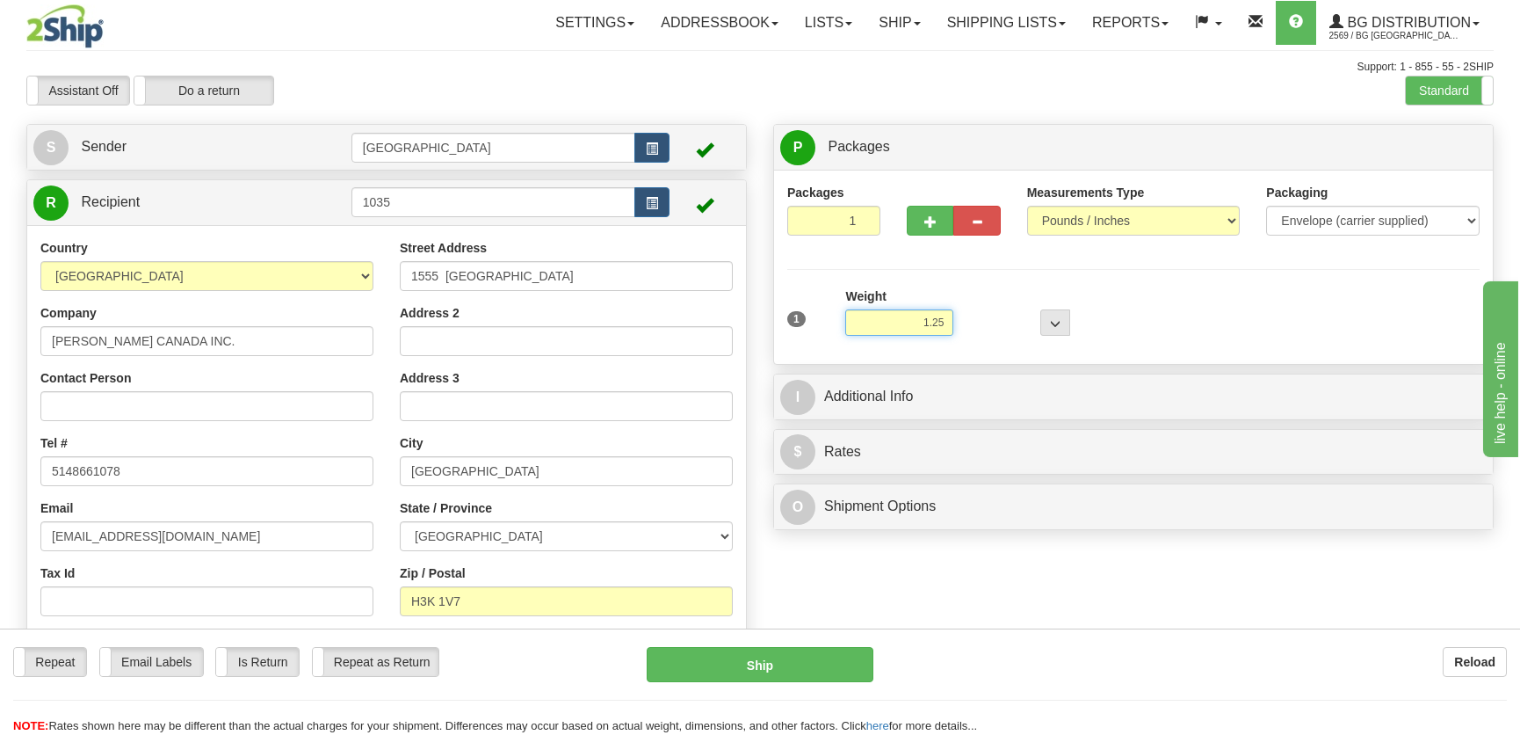
type input "1.25"
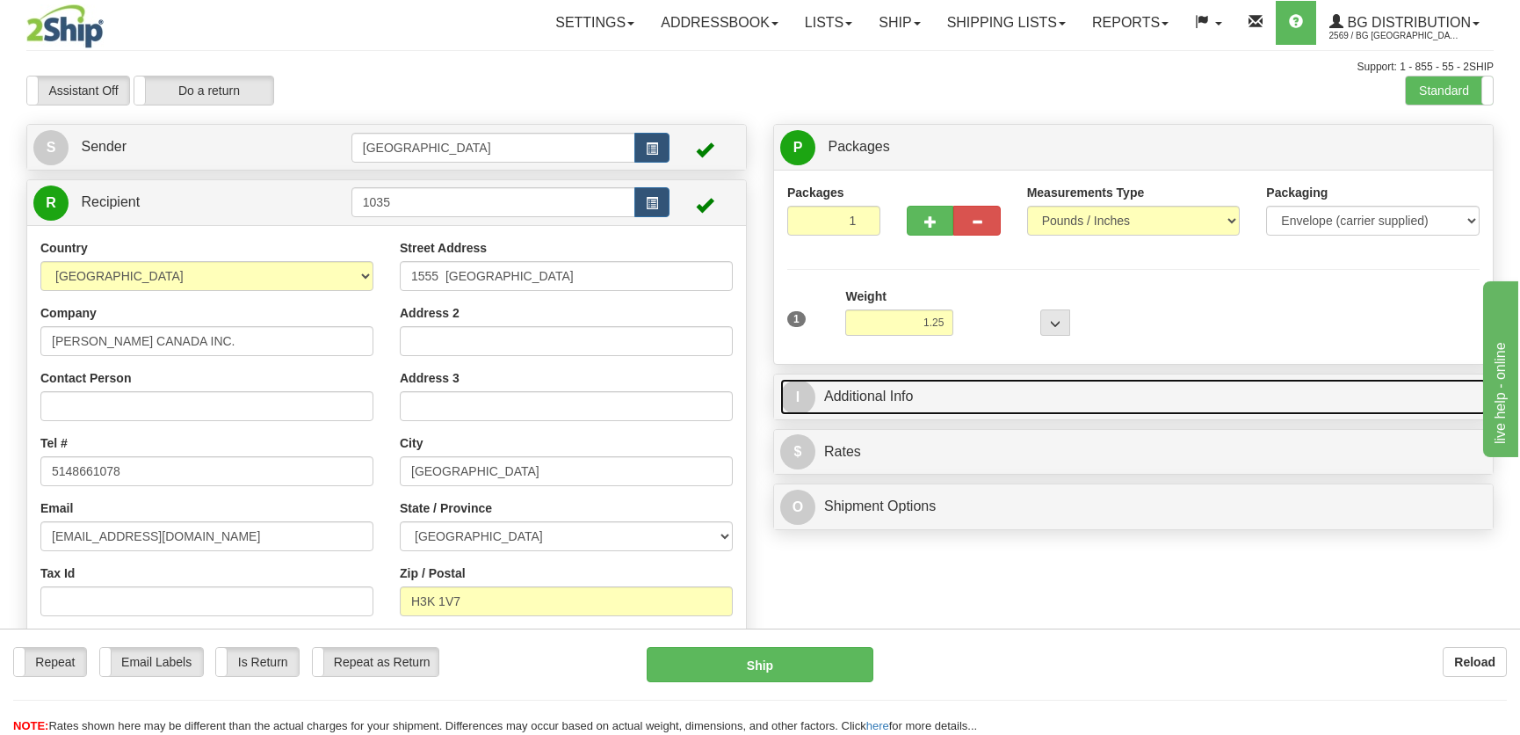
click at [1026, 395] on link "I Additional Info" at bounding box center [1133, 397] width 706 height 36
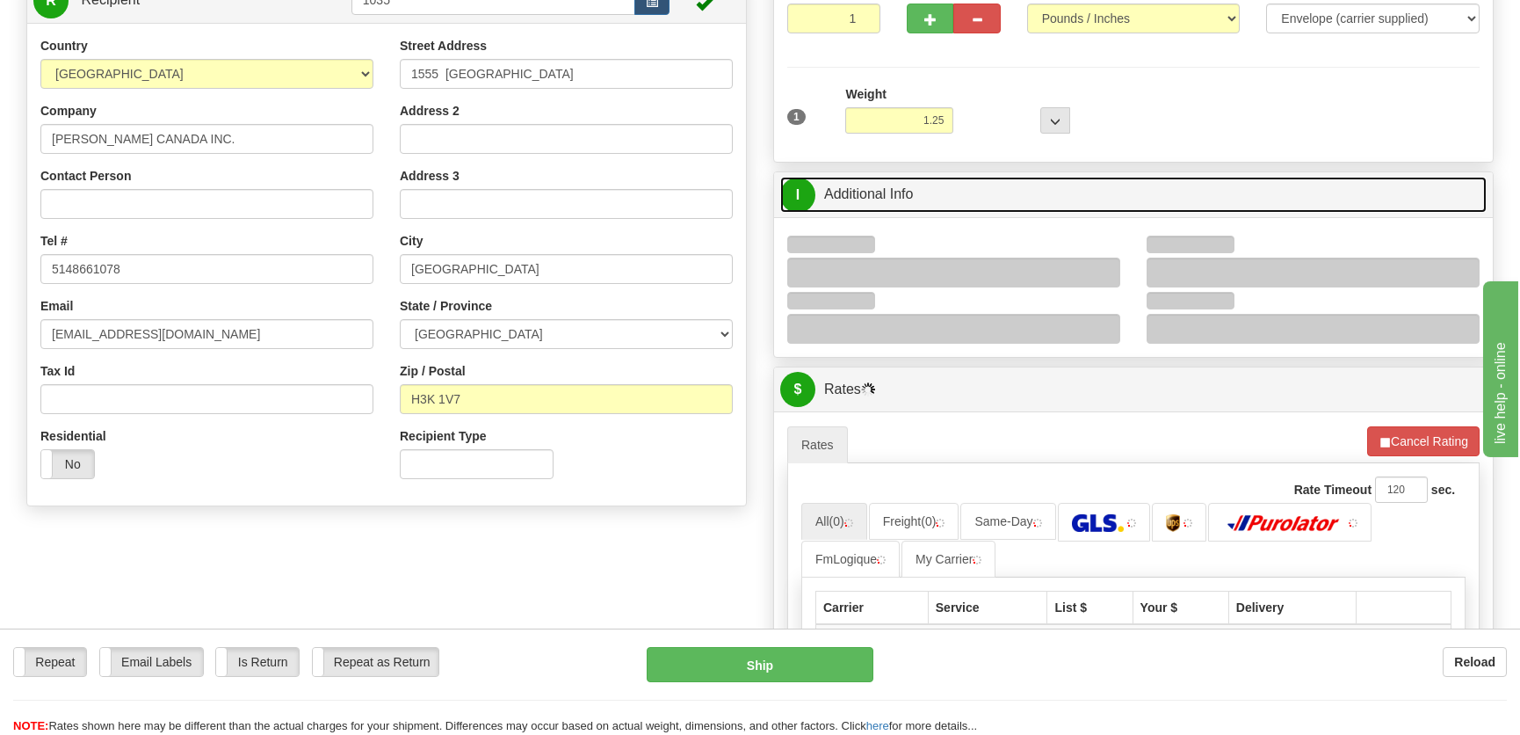
scroll to position [239, 0]
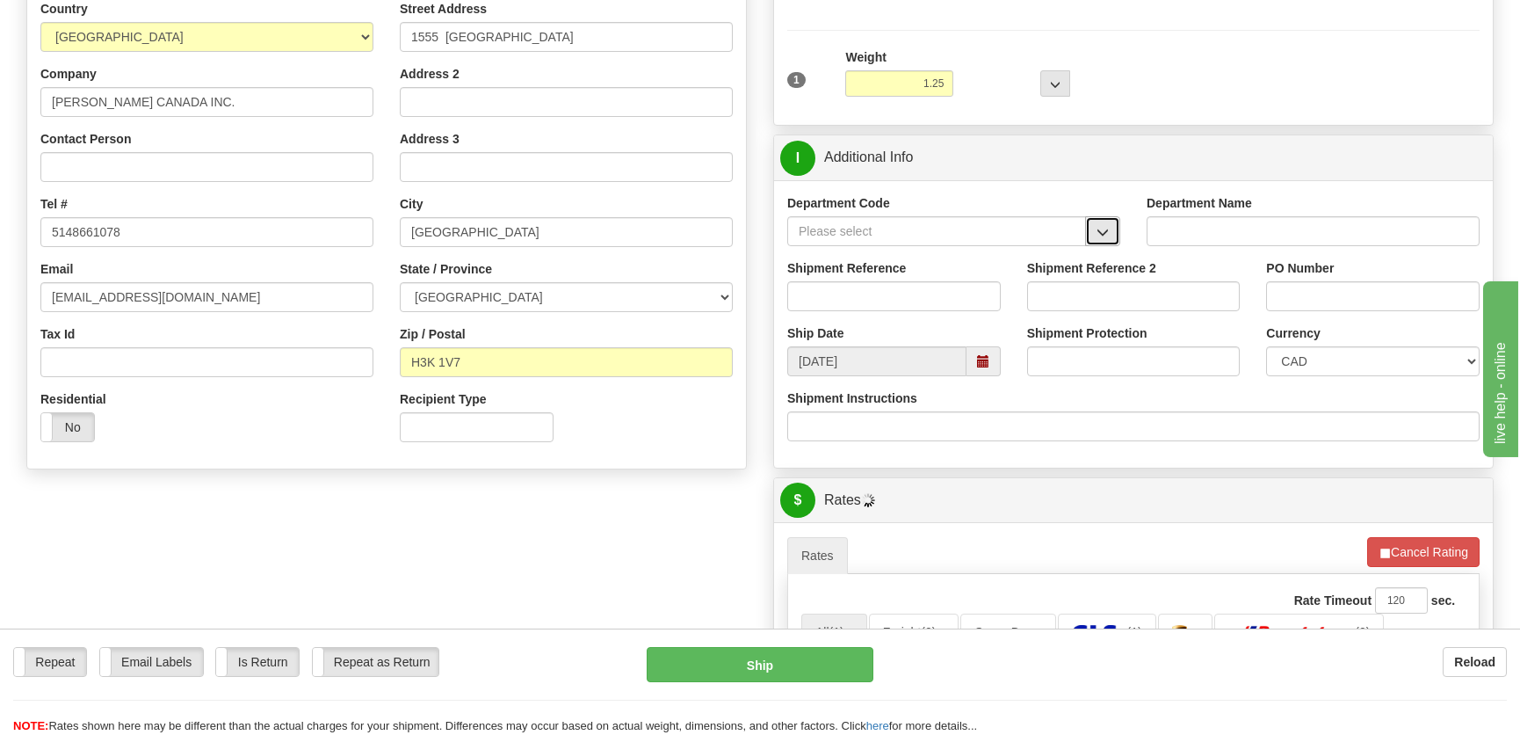
click at [1095, 221] on button "button" at bounding box center [1102, 231] width 35 height 30
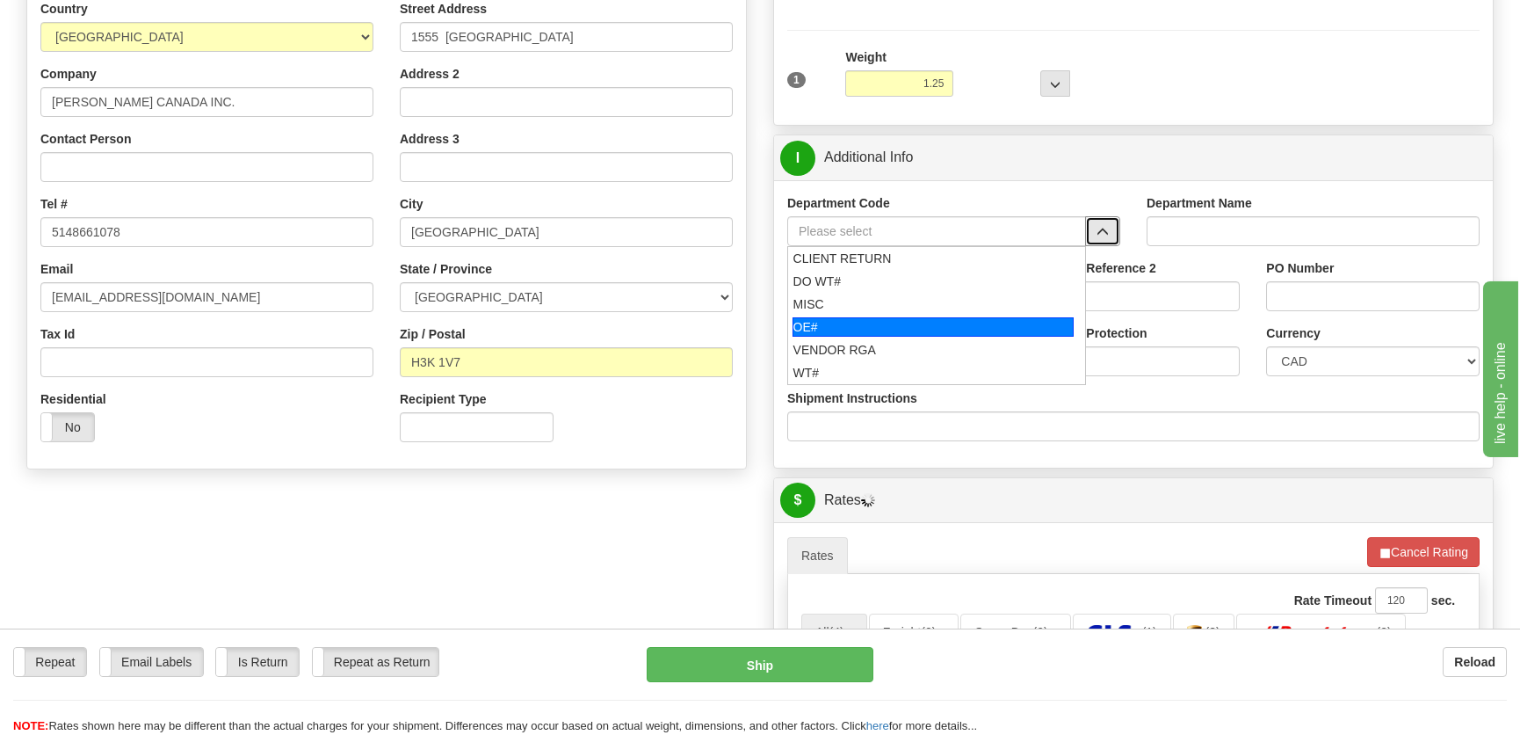
click at [892, 317] on div "OE#" at bounding box center [934, 326] width 282 height 19
type input "OE#"
type input "ORDERS"
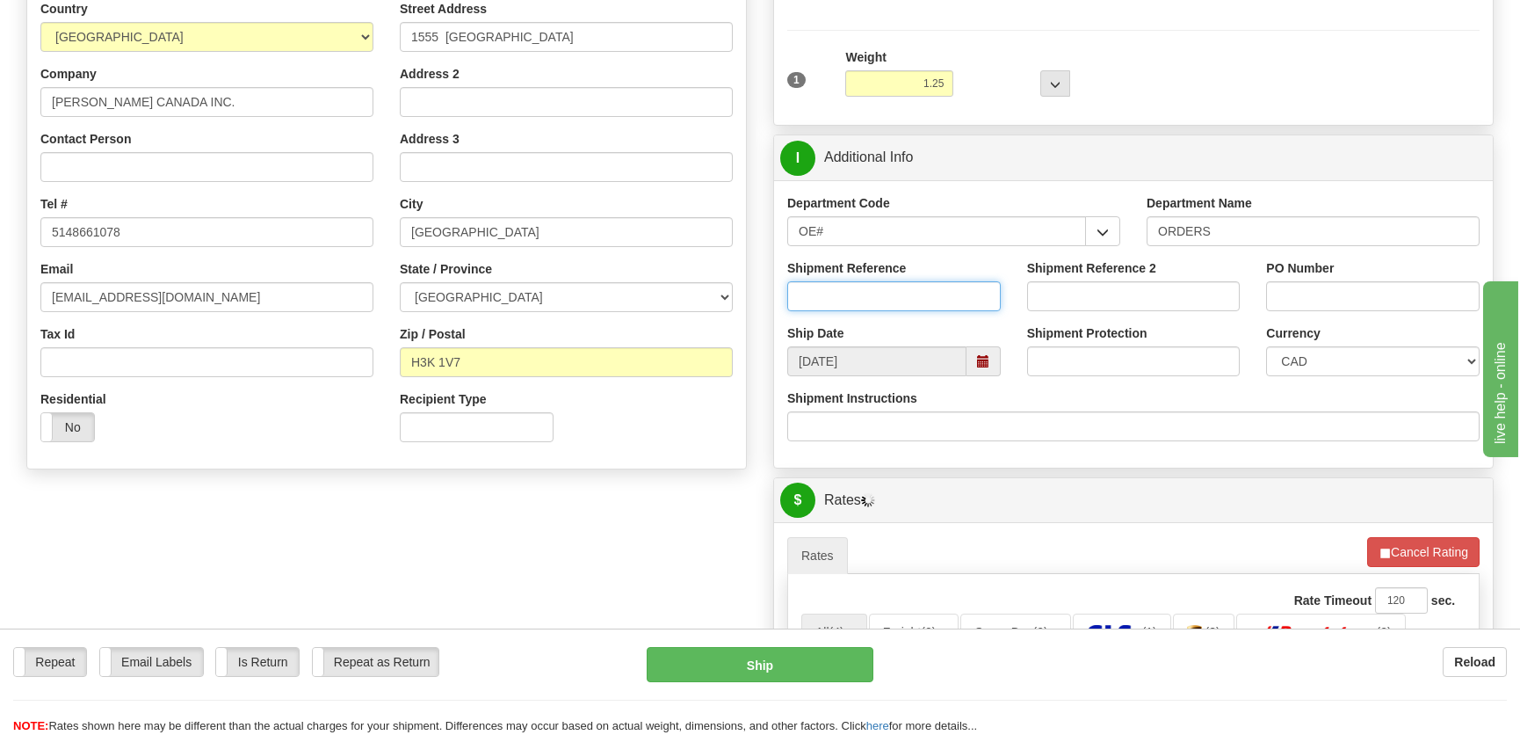
click at [901, 302] on input "Shipment Reference" at bounding box center [894, 296] width 214 height 30
type input "50322259-00"
click at [1370, 295] on input "PO Number" at bounding box center [1373, 296] width 214 height 30
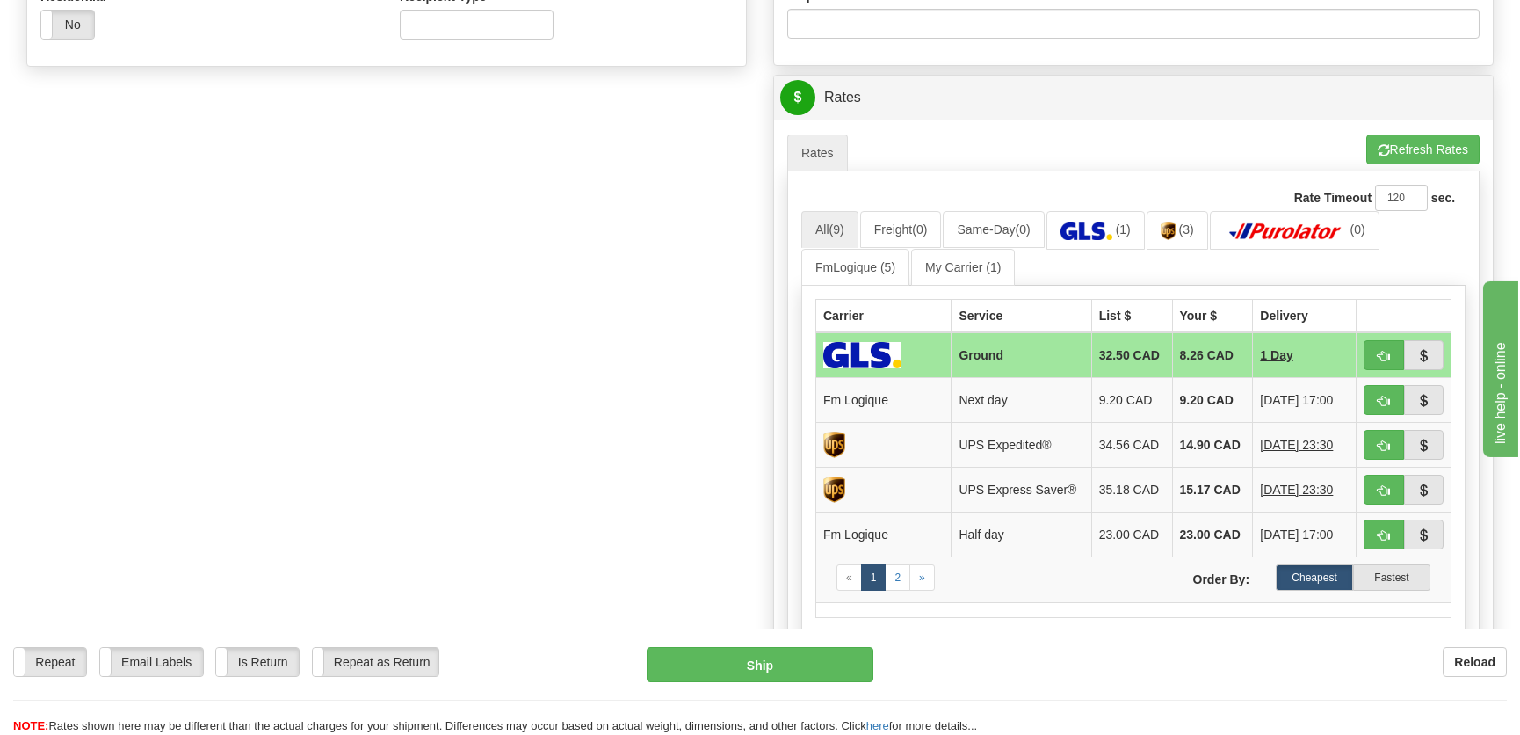
scroll to position [719, 0]
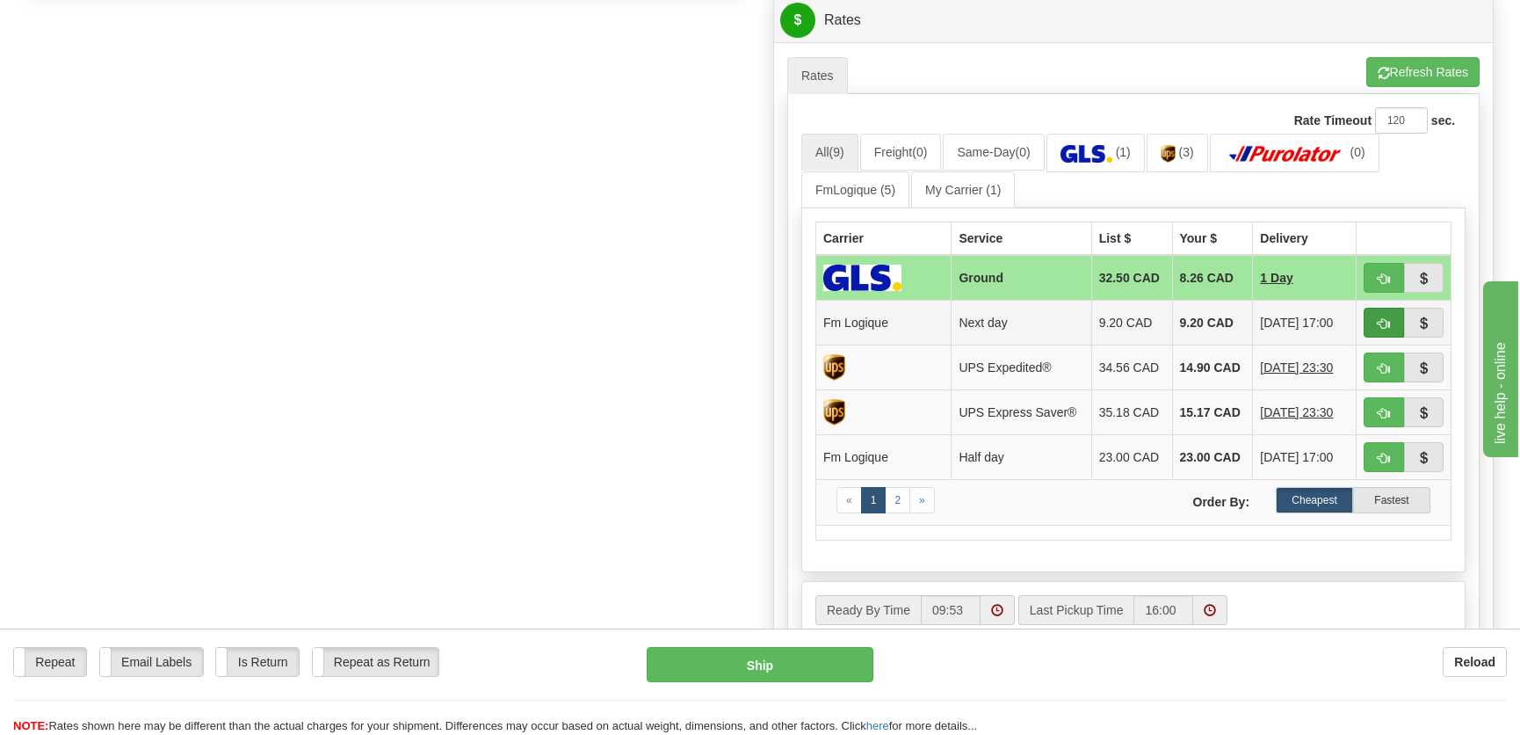
type input "."
click at [1371, 311] on button "button" at bounding box center [1384, 323] width 40 height 30
type input "jour"
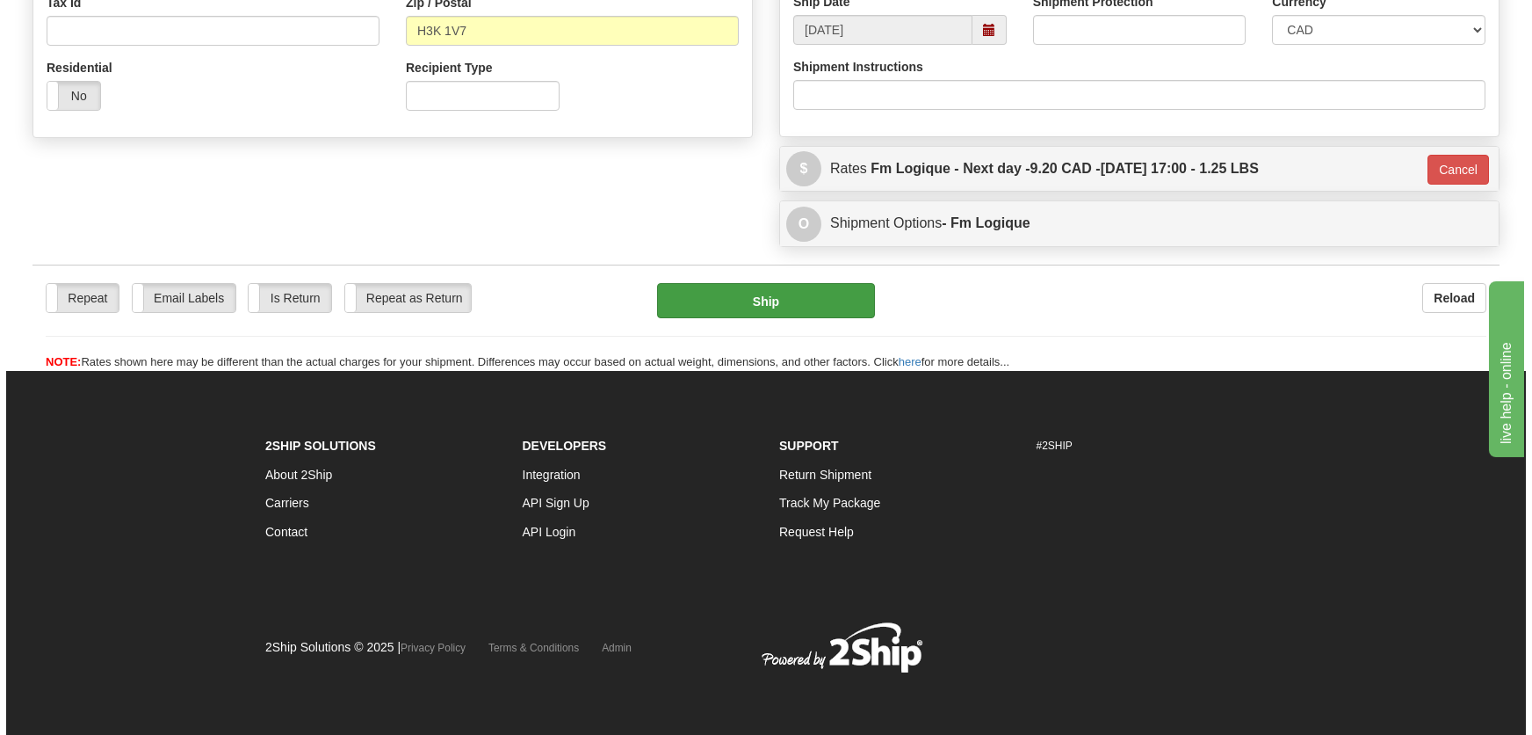
scroll to position [570, 0]
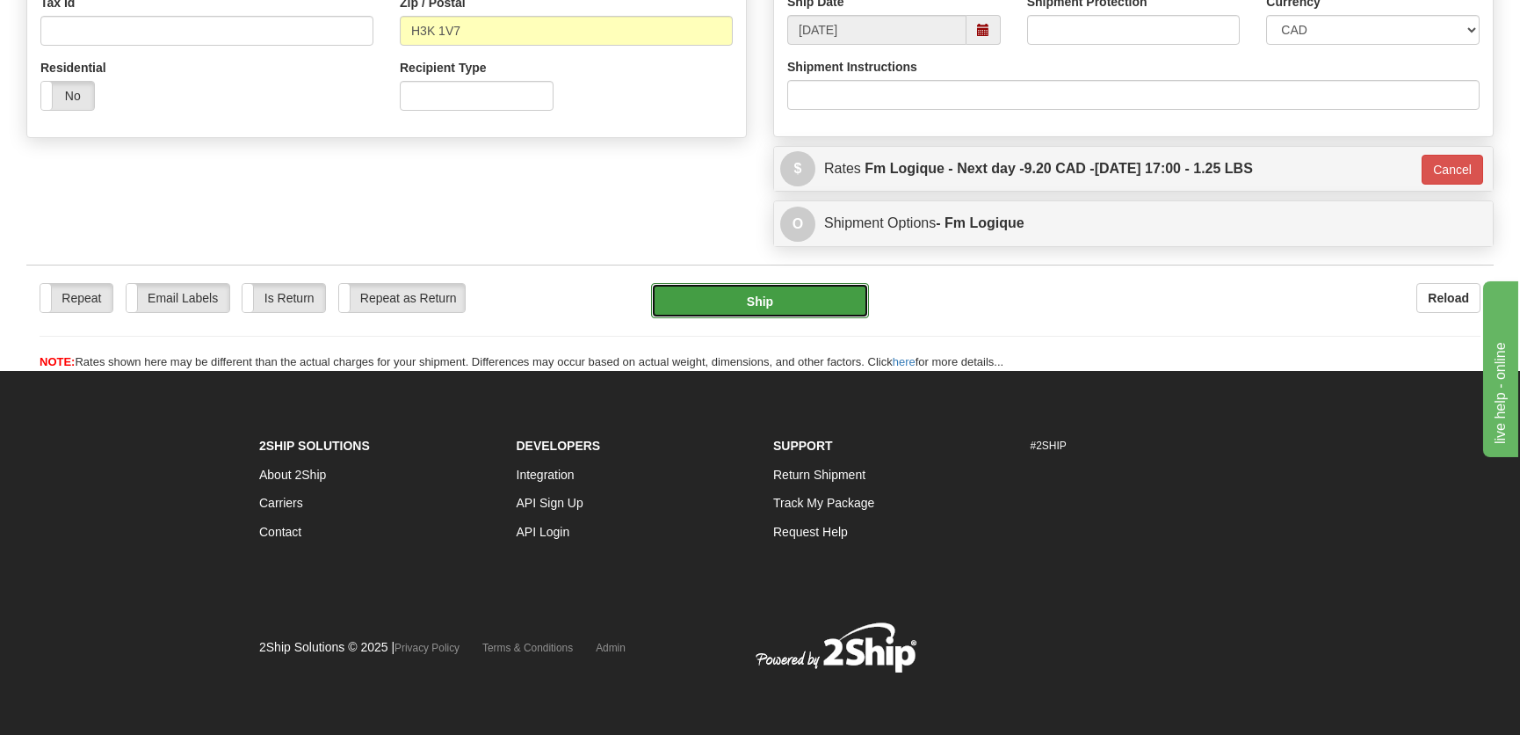
click at [764, 308] on button "Ship" at bounding box center [760, 300] width 218 height 35
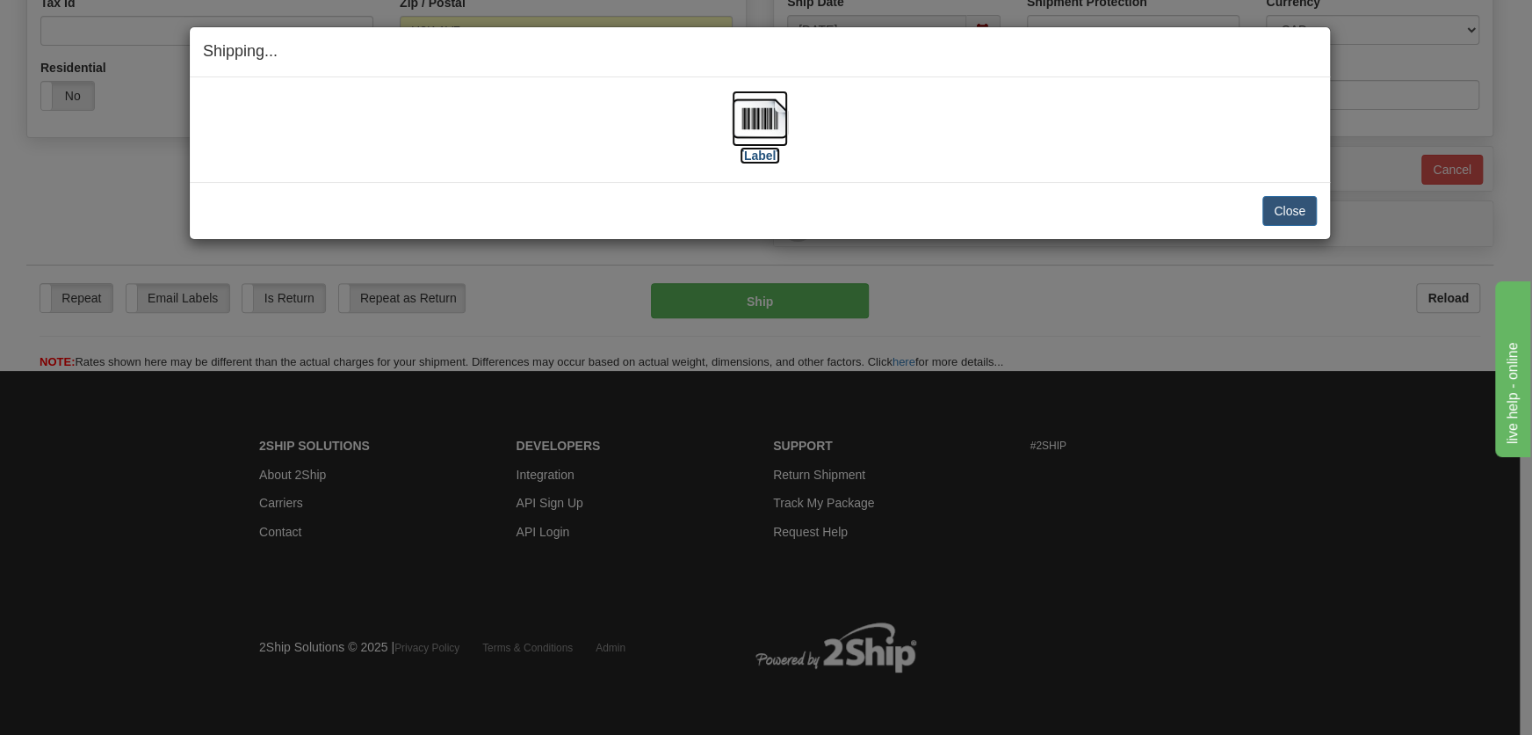
click at [759, 141] on img at bounding box center [760, 119] width 56 height 56
click at [1266, 201] on button "Close" at bounding box center [1290, 211] width 54 height 30
